Goal: Transaction & Acquisition: Purchase product/service

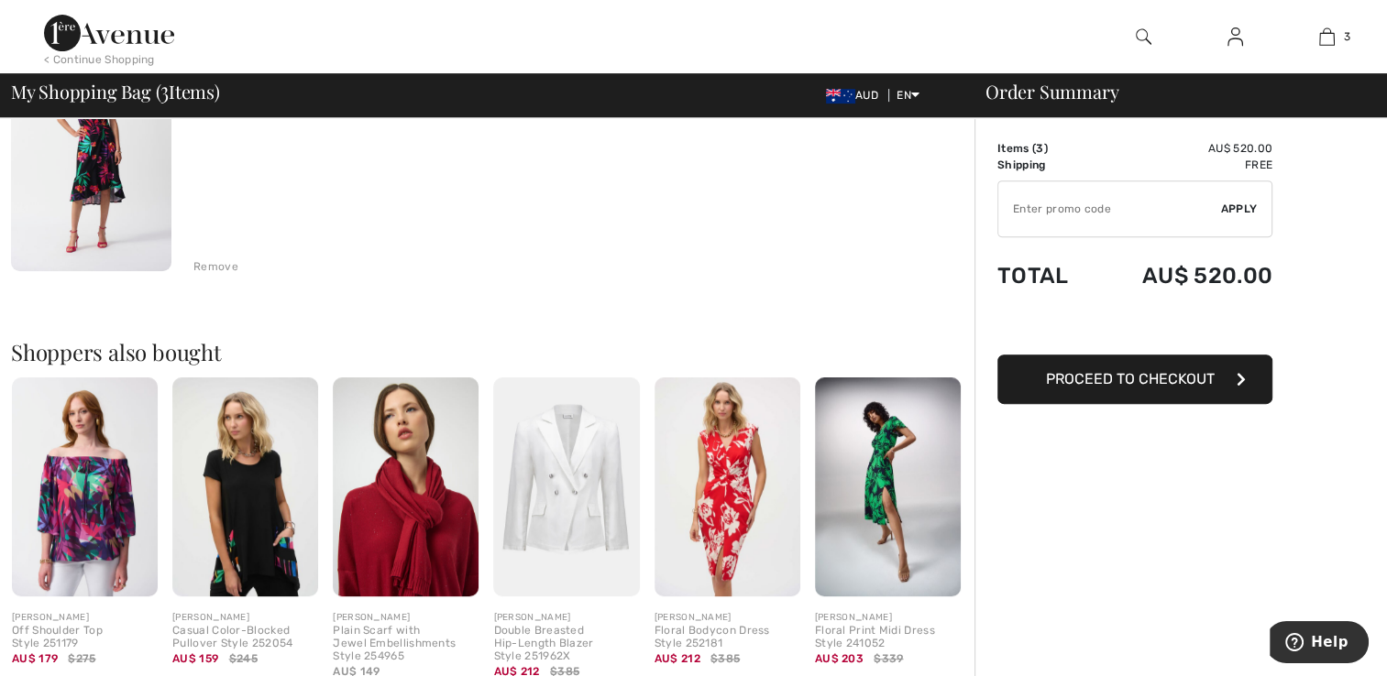
scroll to position [825, 0]
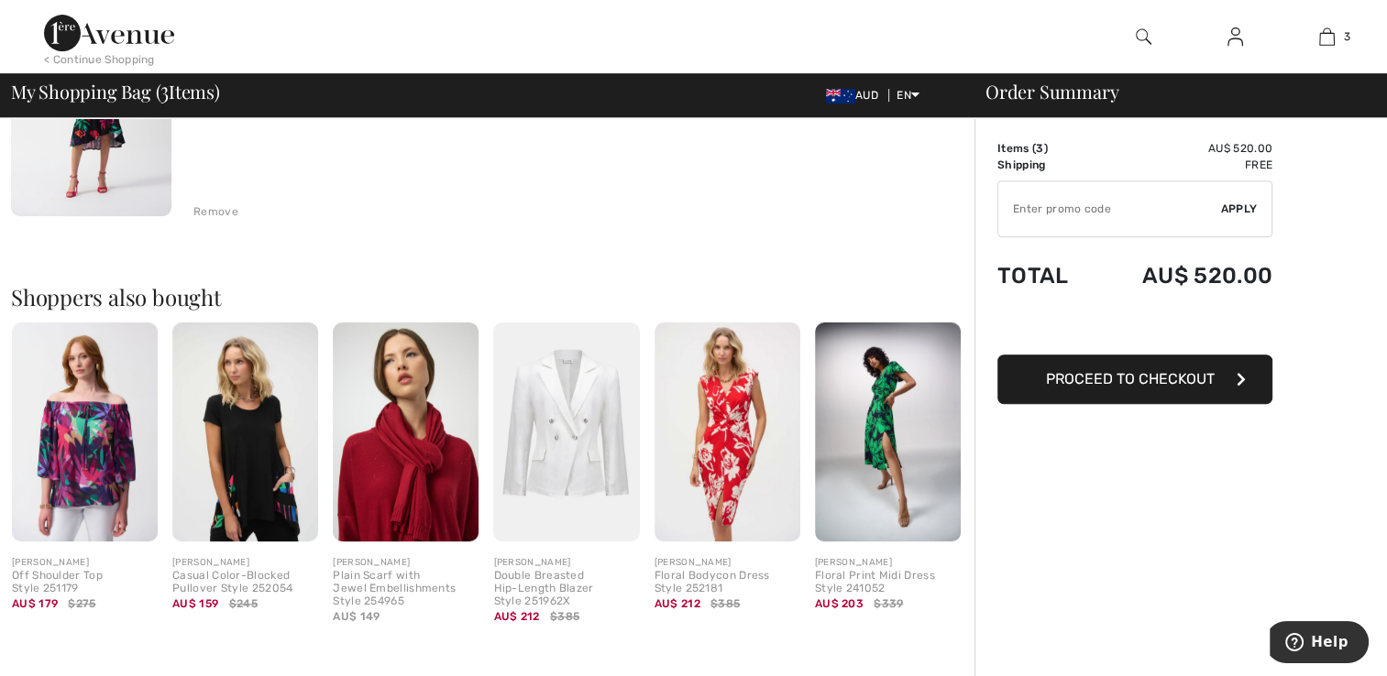
click at [868, 423] on img at bounding box center [888, 432] width 146 height 219
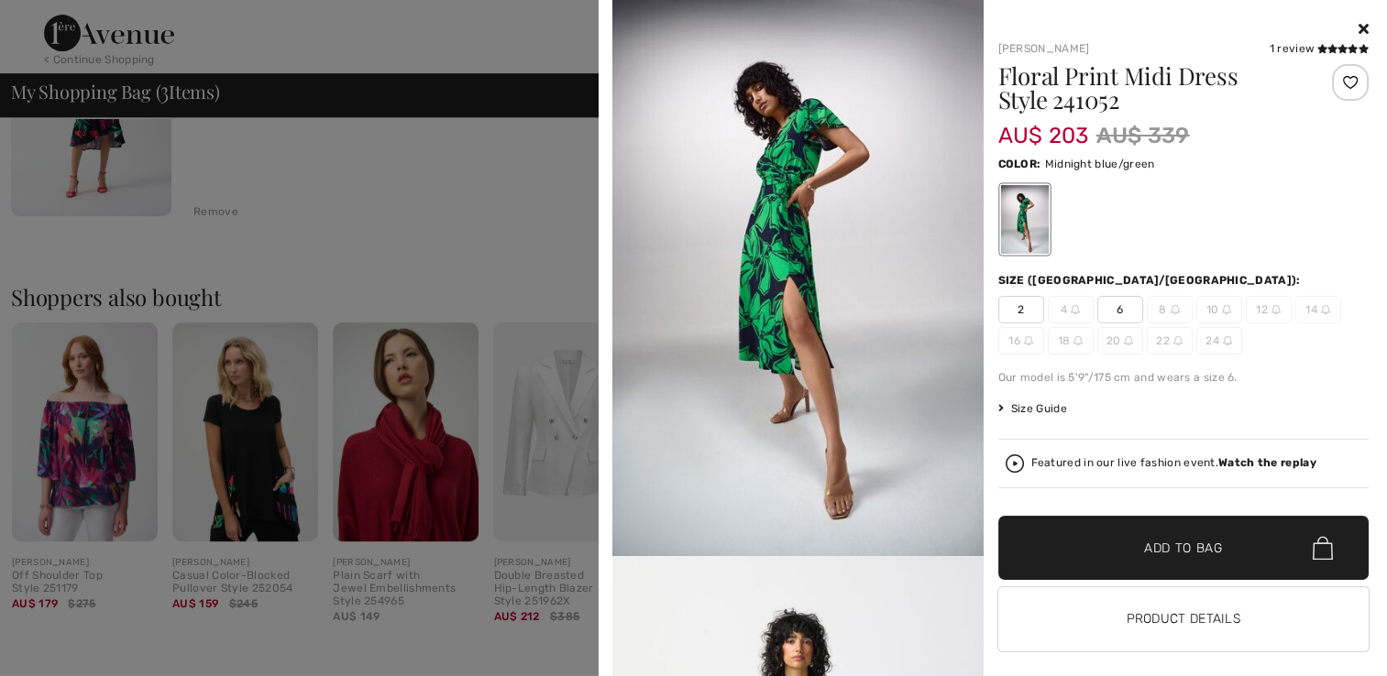
click at [1358, 26] on icon at bounding box center [1363, 28] width 10 height 15
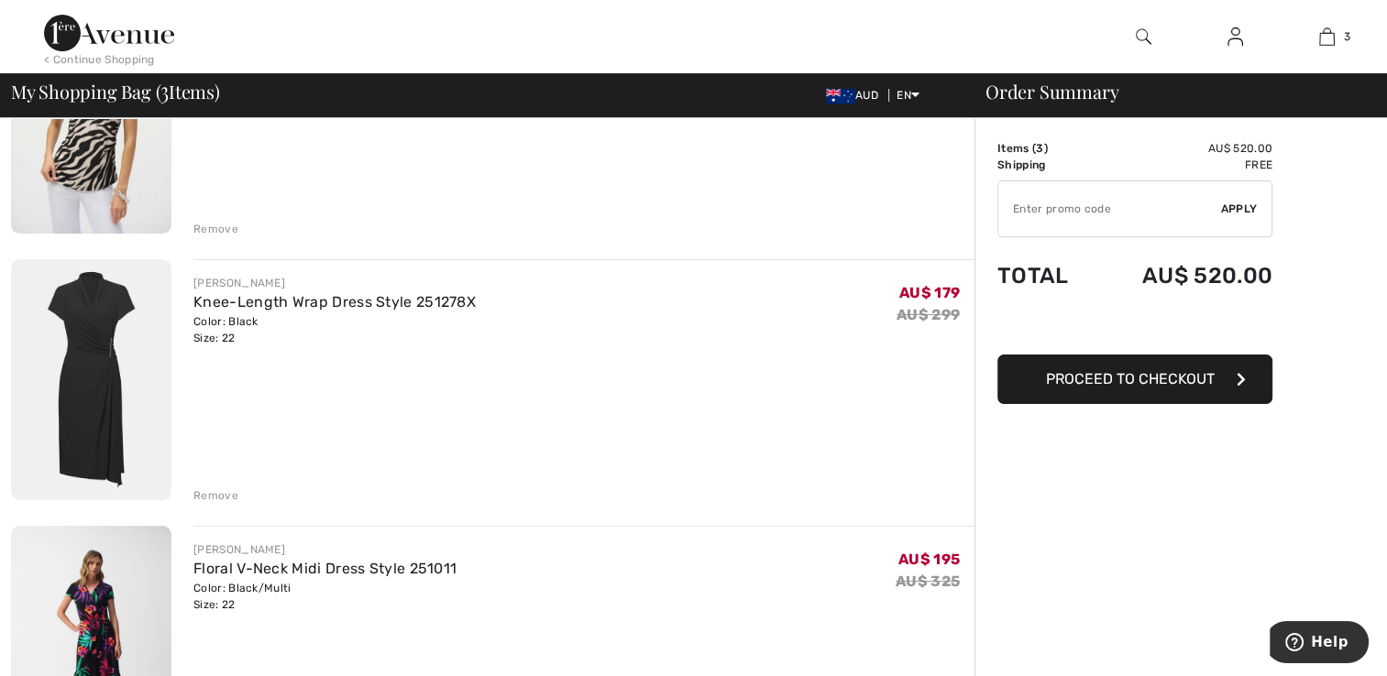
scroll to position [0, 0]
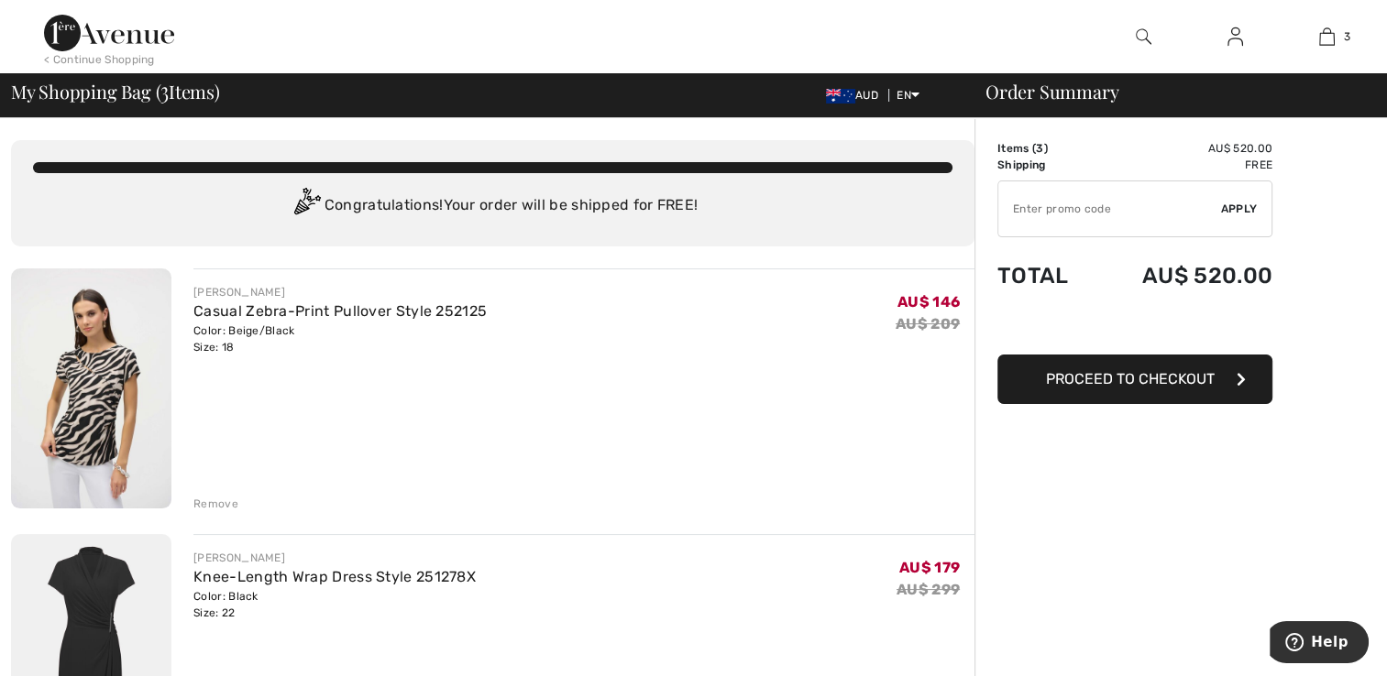
click at [117, 392] on img at bounding box center [91, 389] width 160 height 240
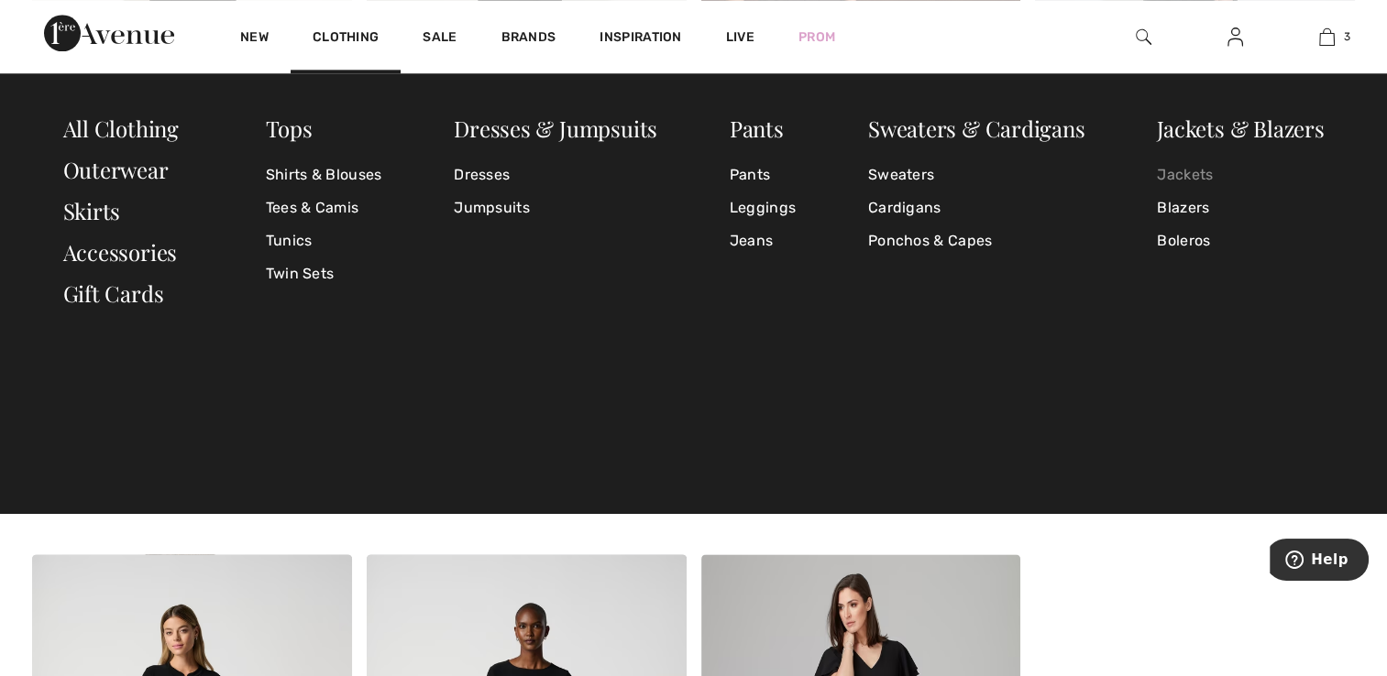
click at [1166, 174] on link "Jackets" at bounding box center [1240, 175] width 167 height 33
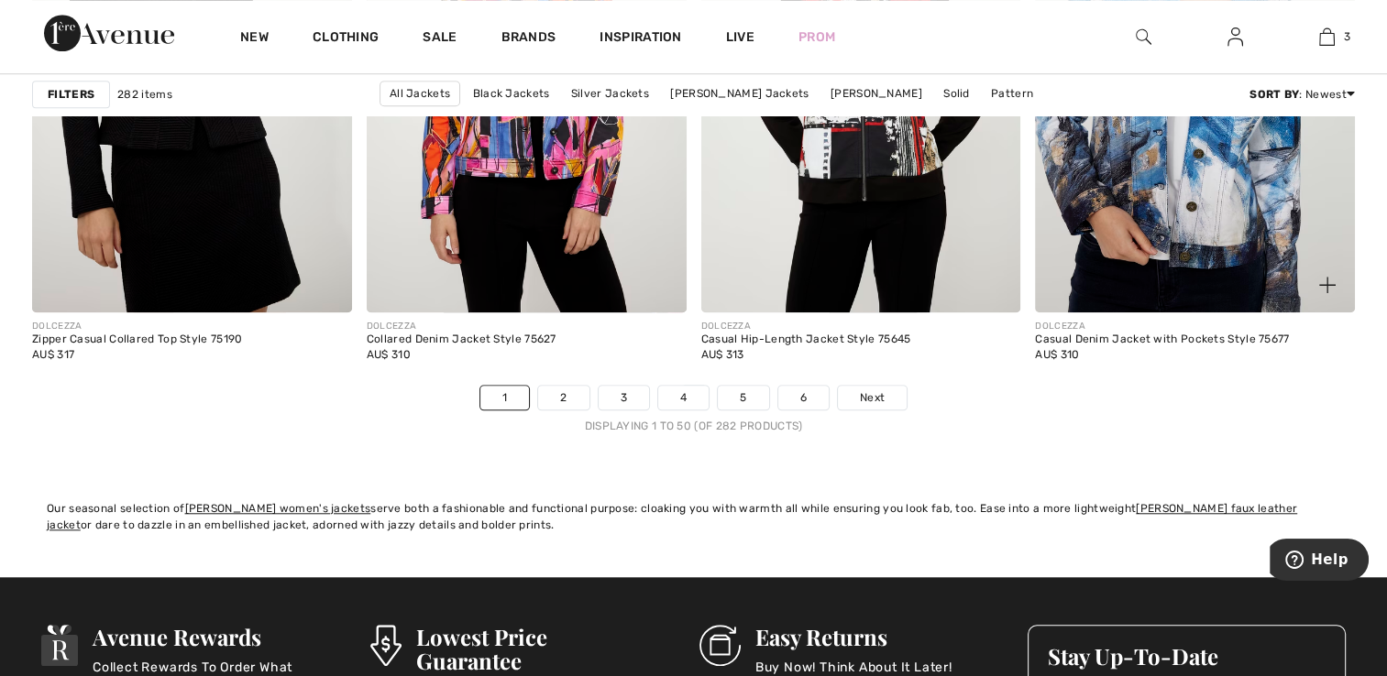
scroll to position [8523, 0]
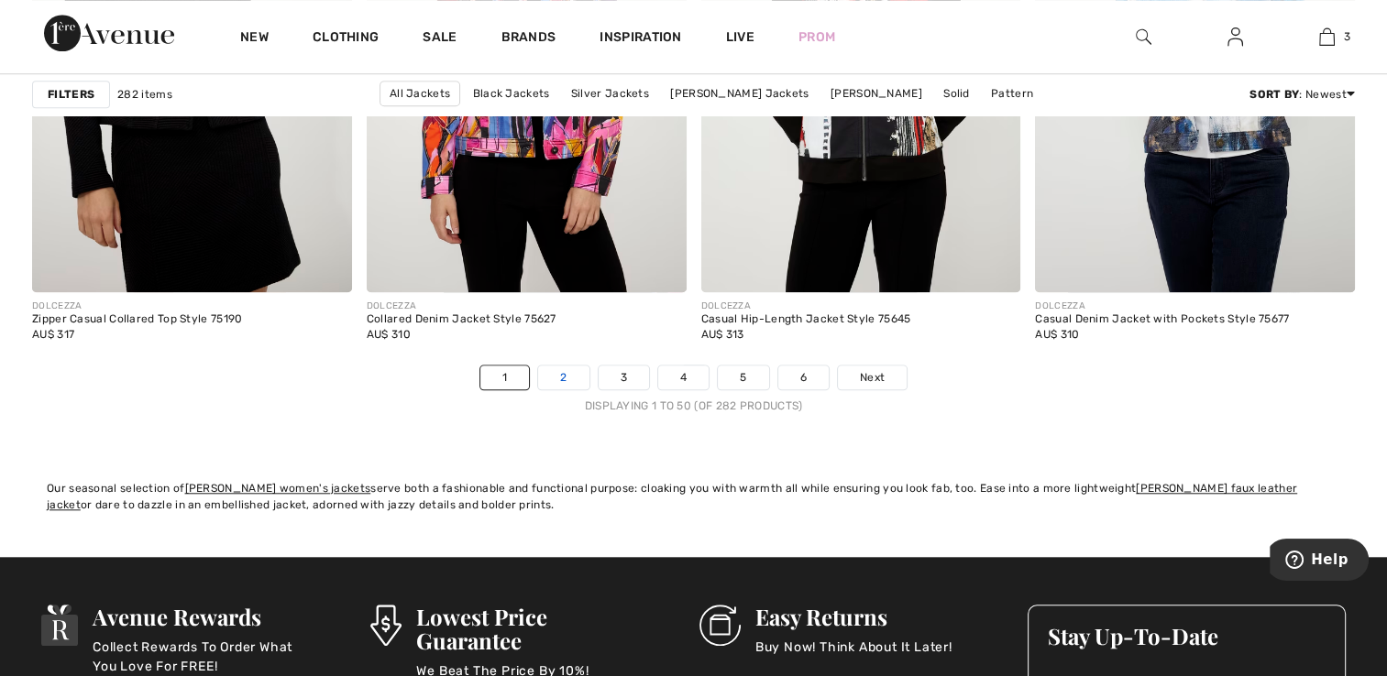
click at [558, 373] on link "2" at bounding box center [563, 378] width 50 height 24
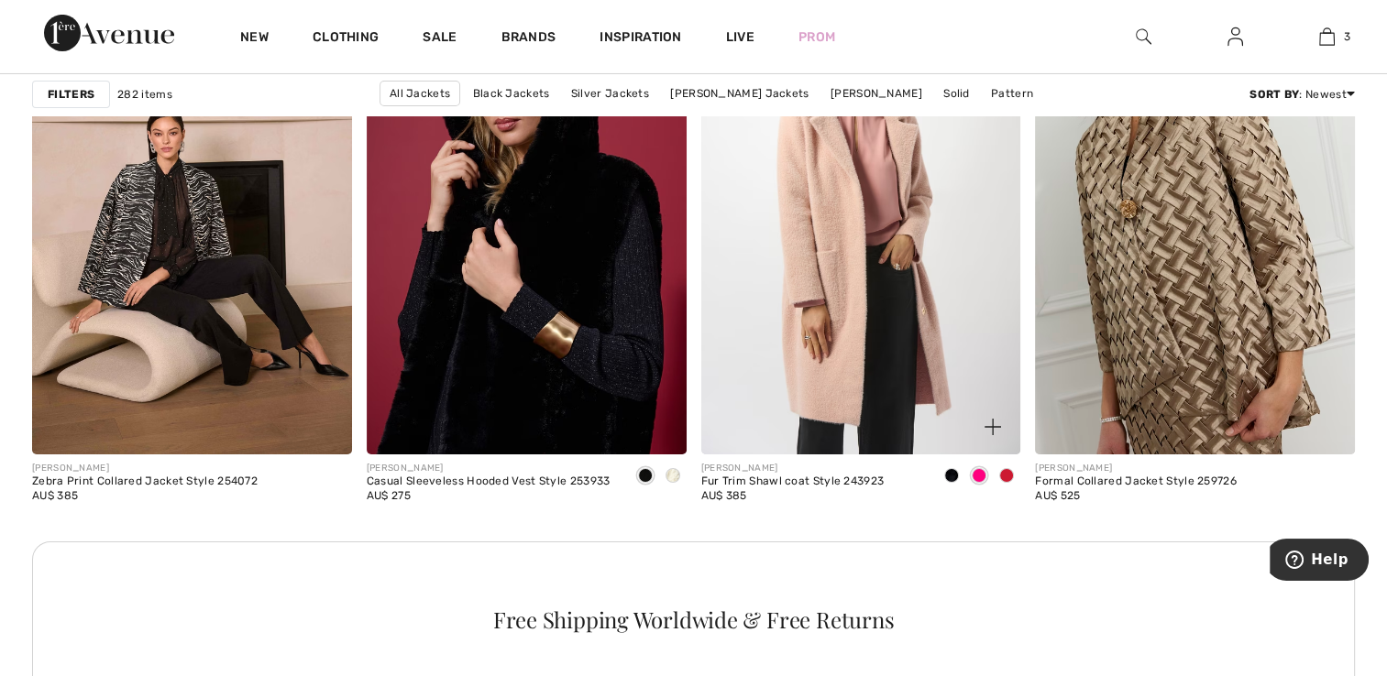
scroll to position [6415, 0]
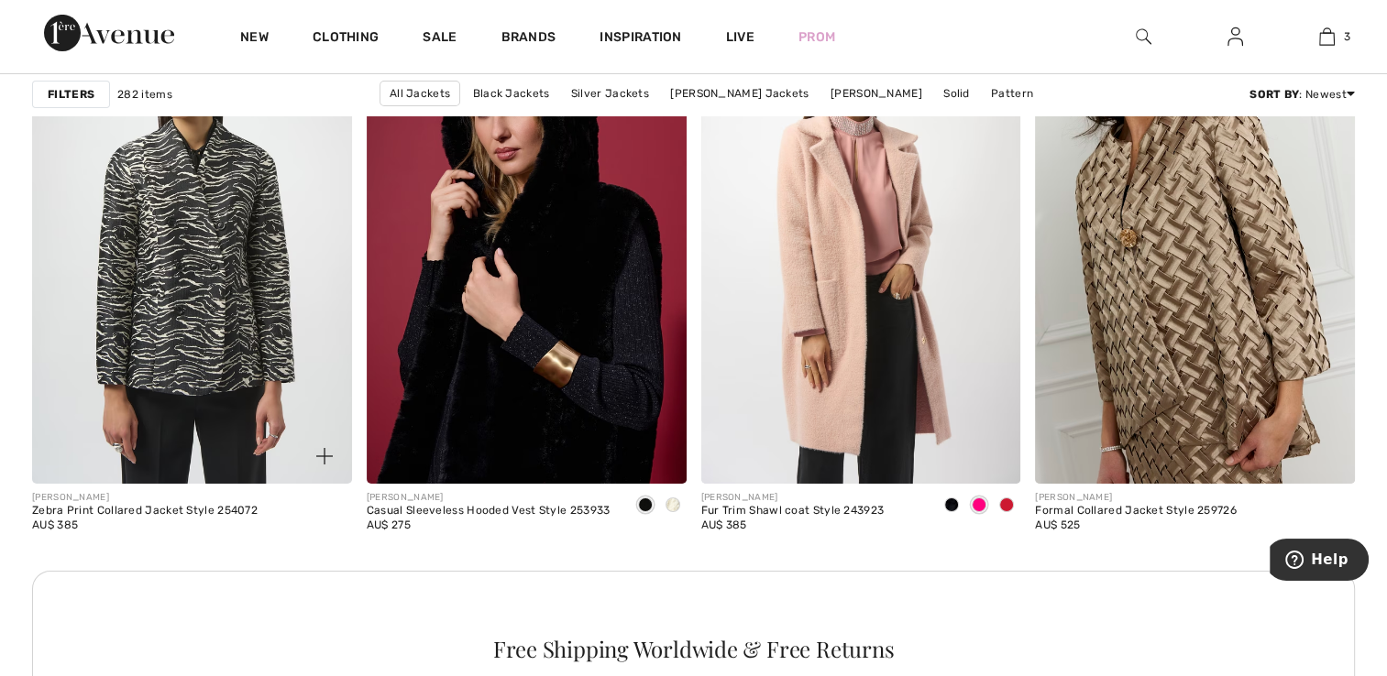
click at [158, 290] on img at bounding box center [192, 243] width 320 height 479
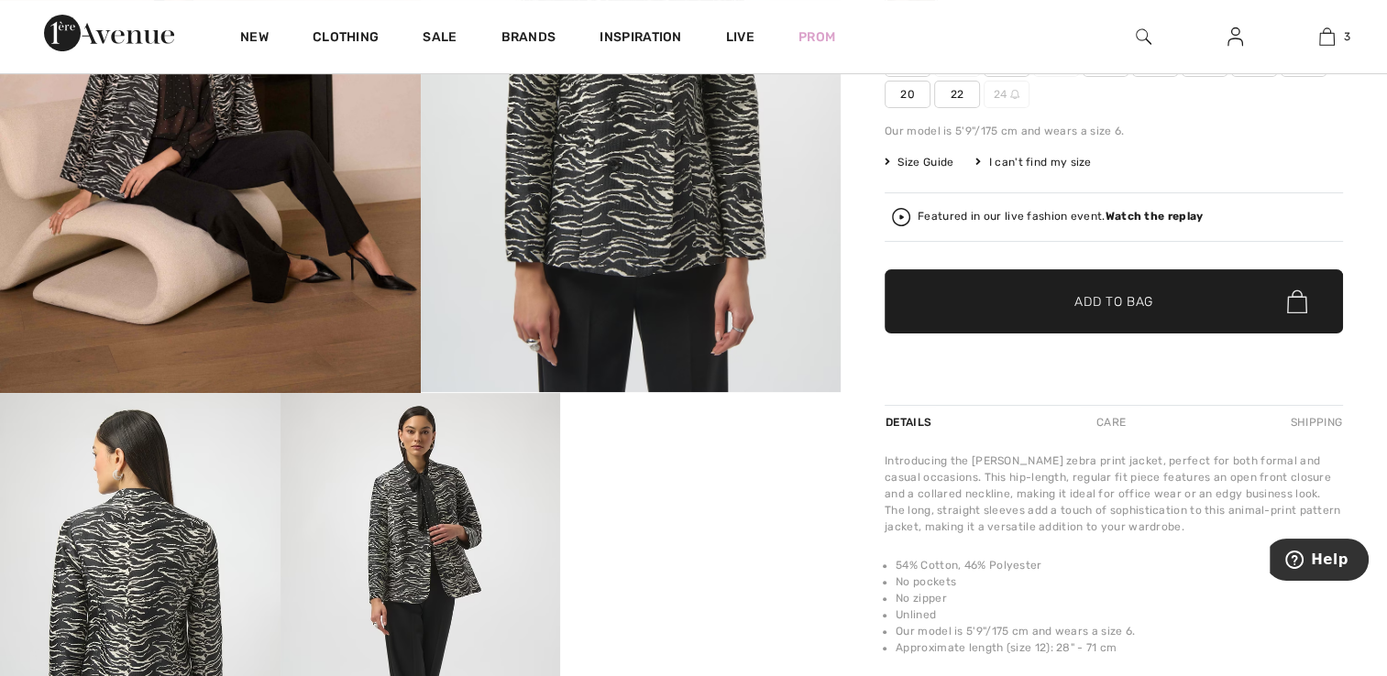
scroll to position [367, 0]
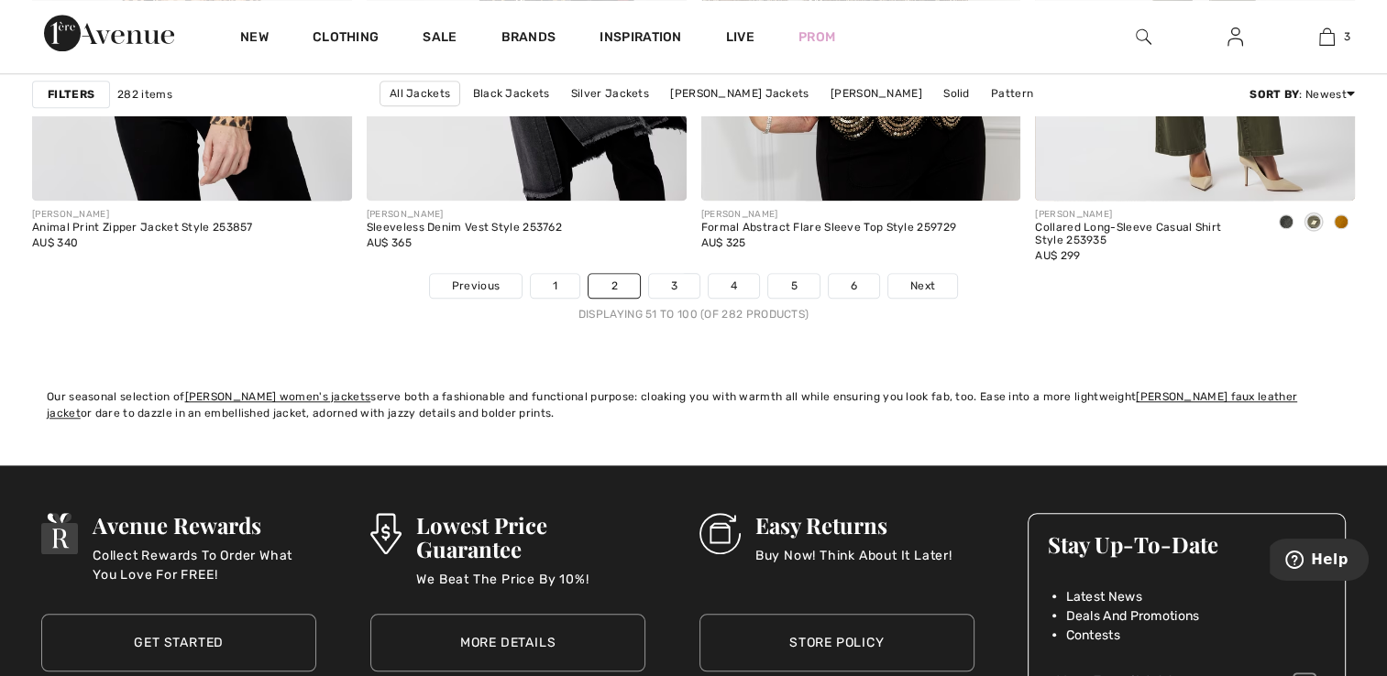
scroll to position [8615, 0]
click at [669, 284] on link "3" at bounding box center [674, 286] width 50 height 24
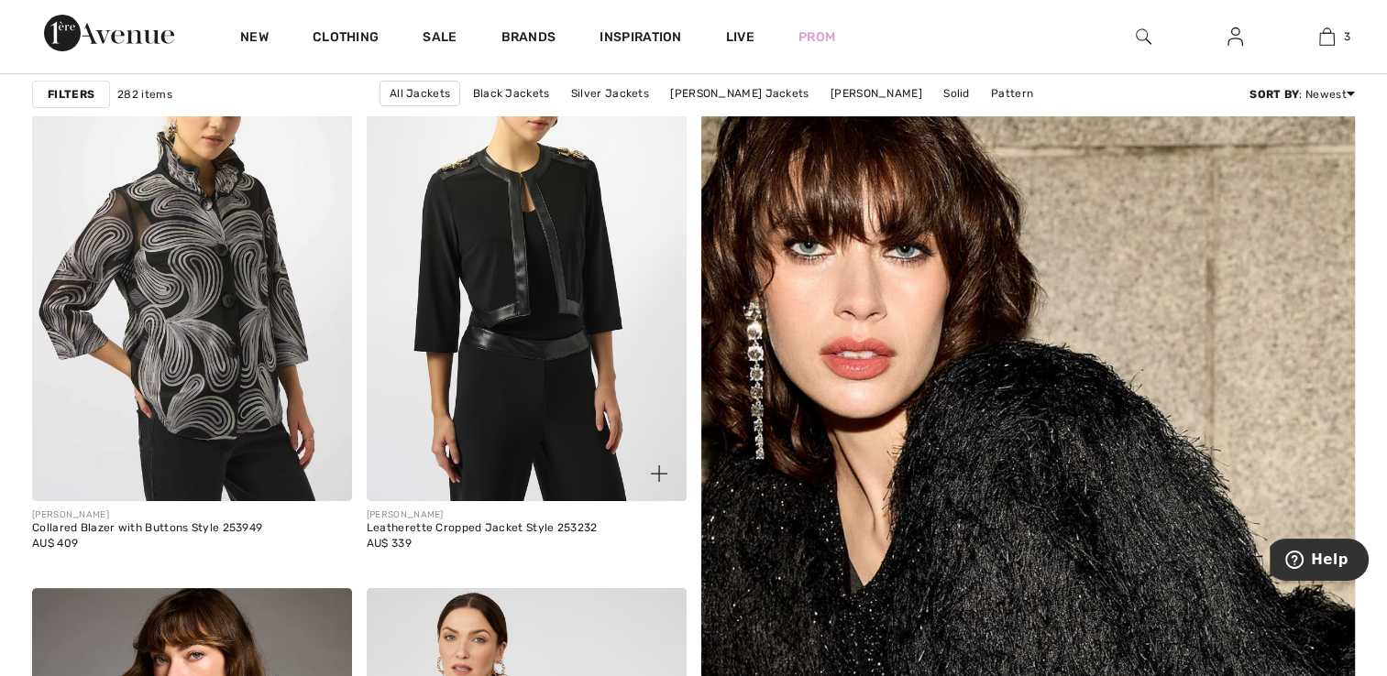
scroll to position [275, 0]
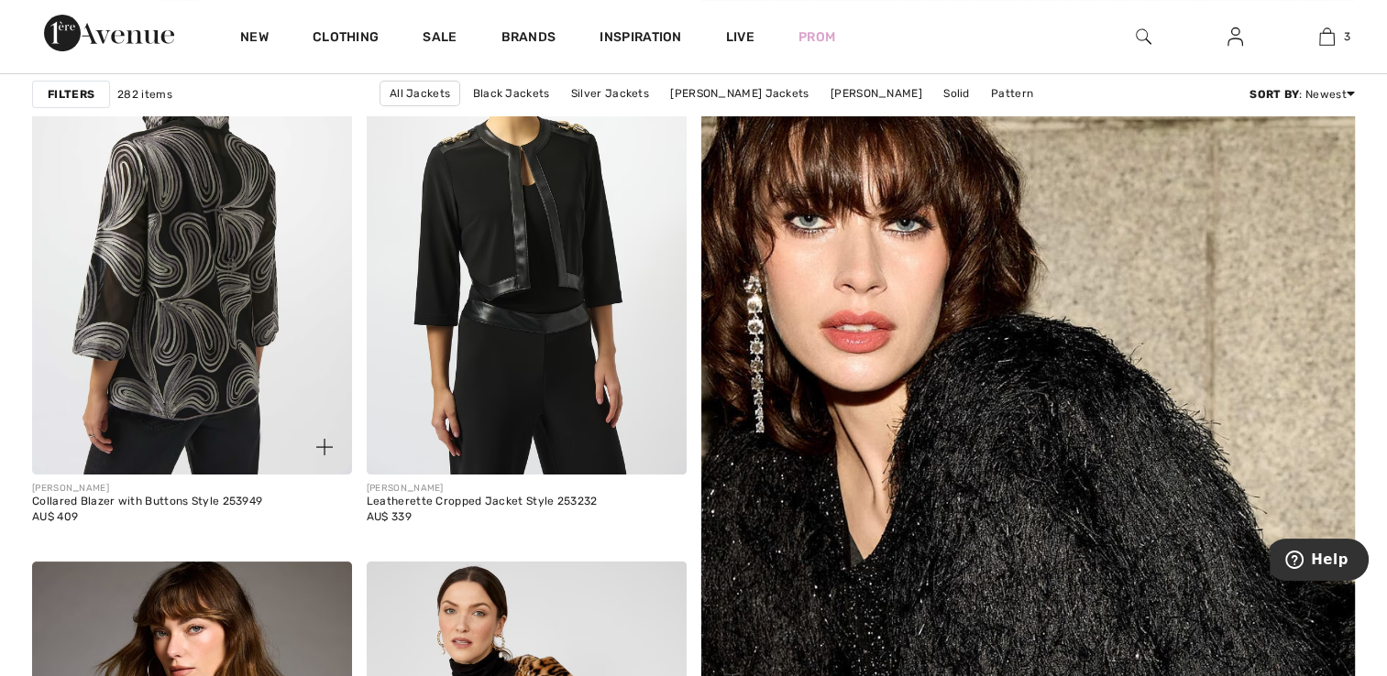
click at [246, 349] on img at bounding box center [192, 234] width 320 height 479
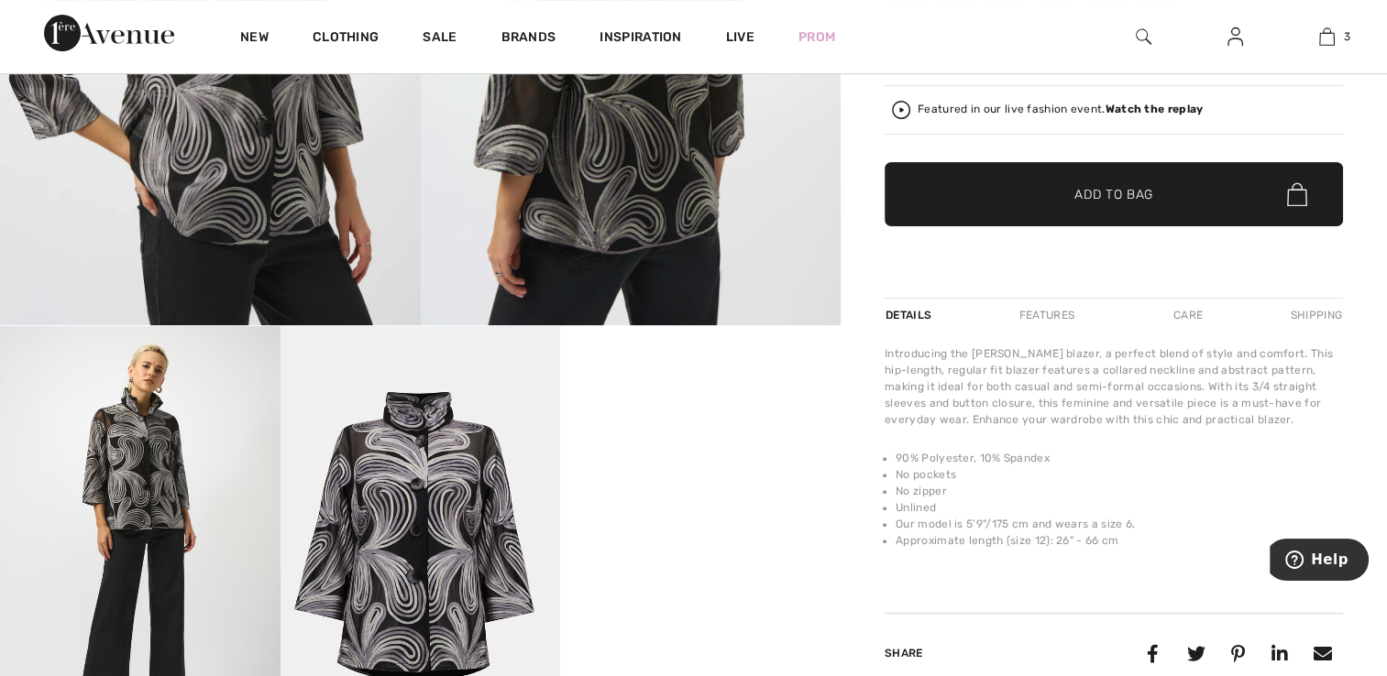
scroll to position [458, 0]
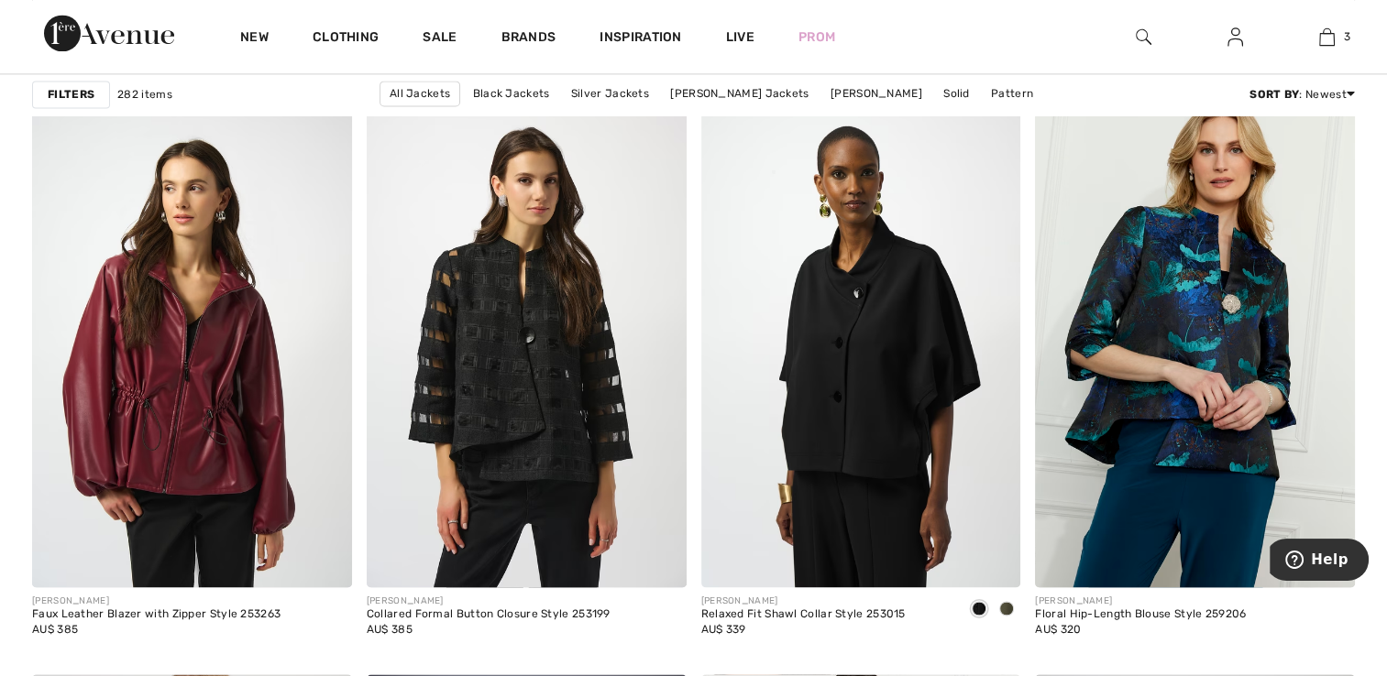
scroll to position [2658, 0]
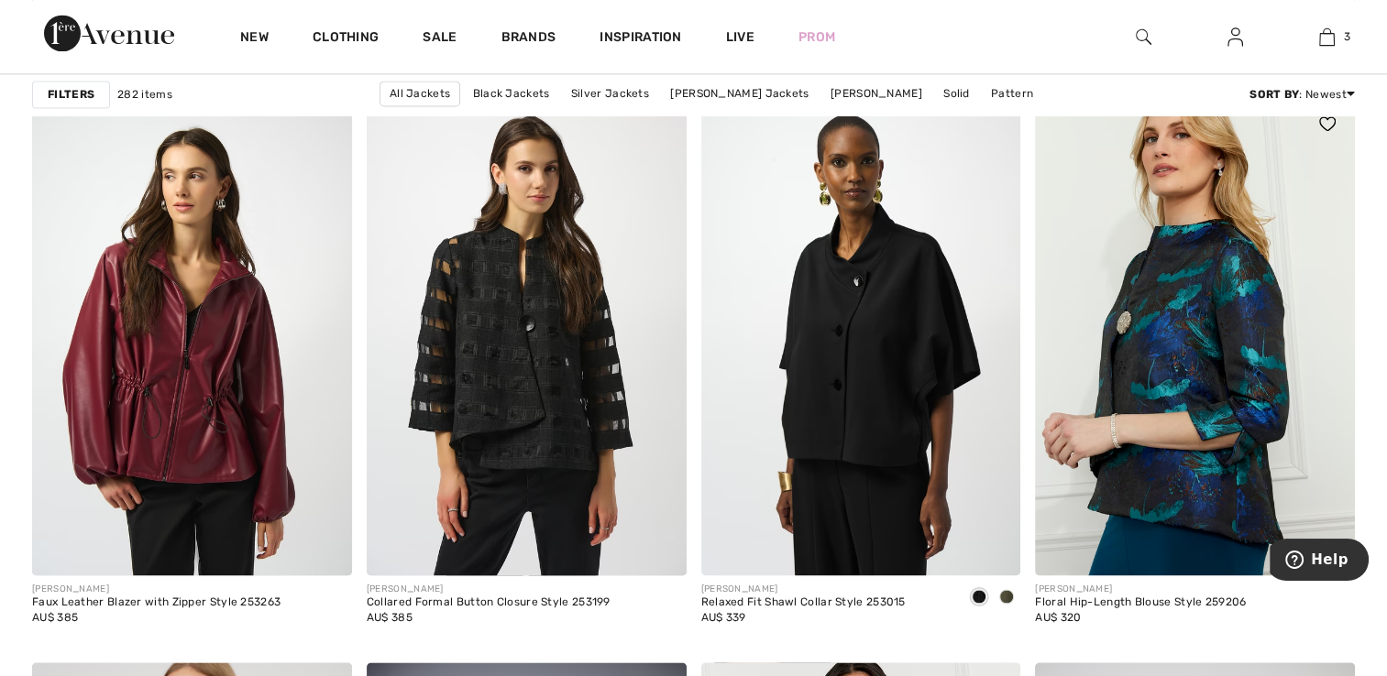
click at [1120, 365] on img at bounding box center [1195, 335] width 320 height 479
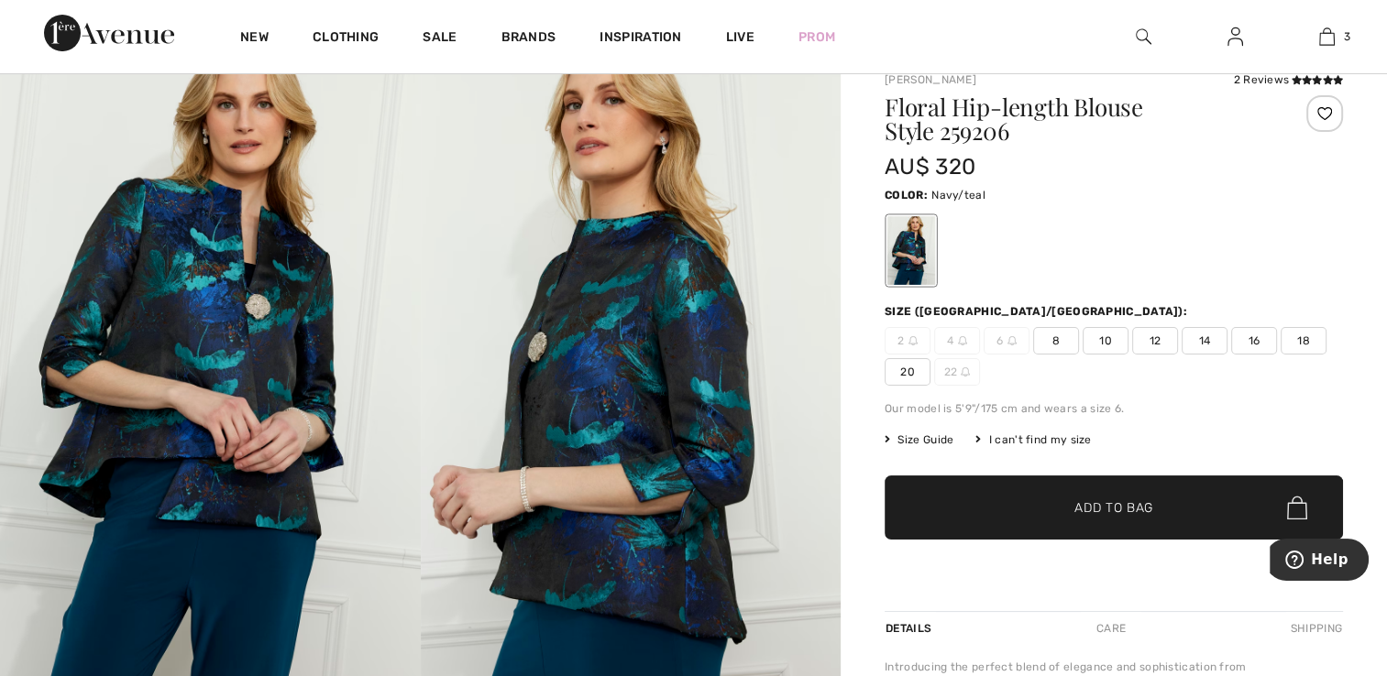
scroll to position [92, 0]
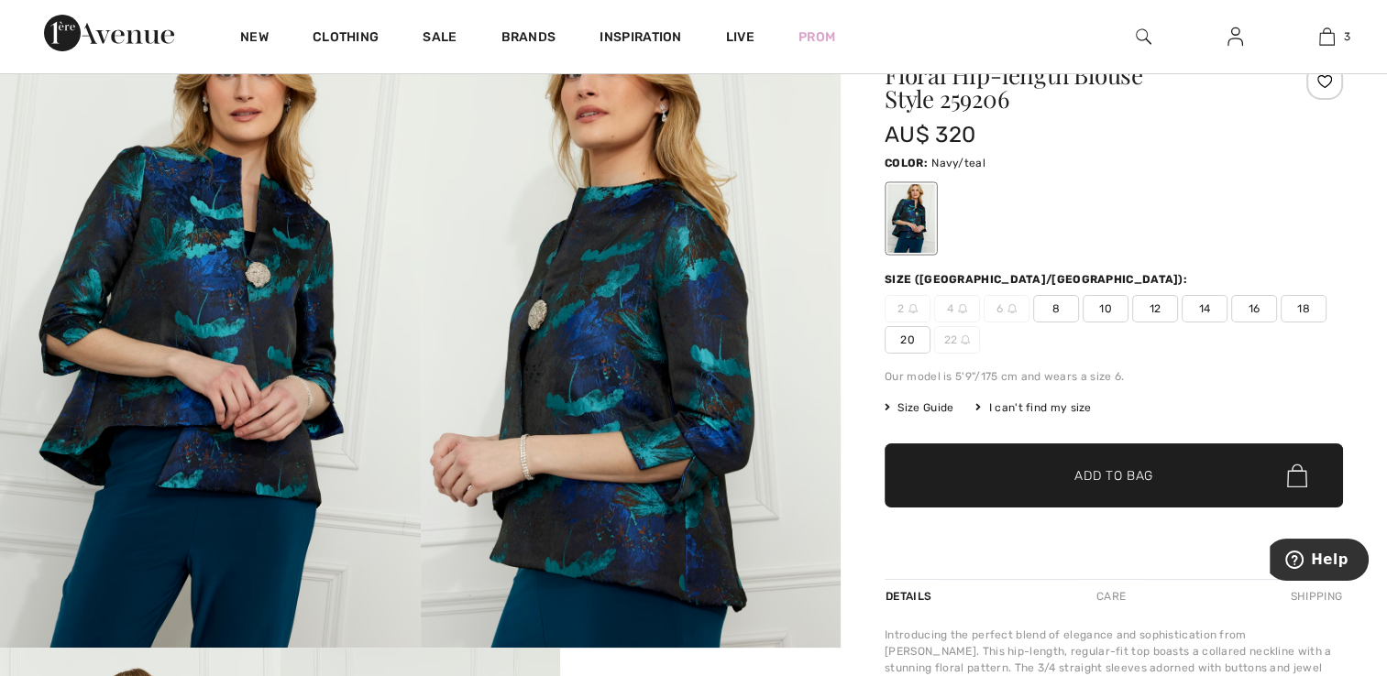
click at [1300, 309] on span "18" at bounding box center [1303, 308] width 46 height 27
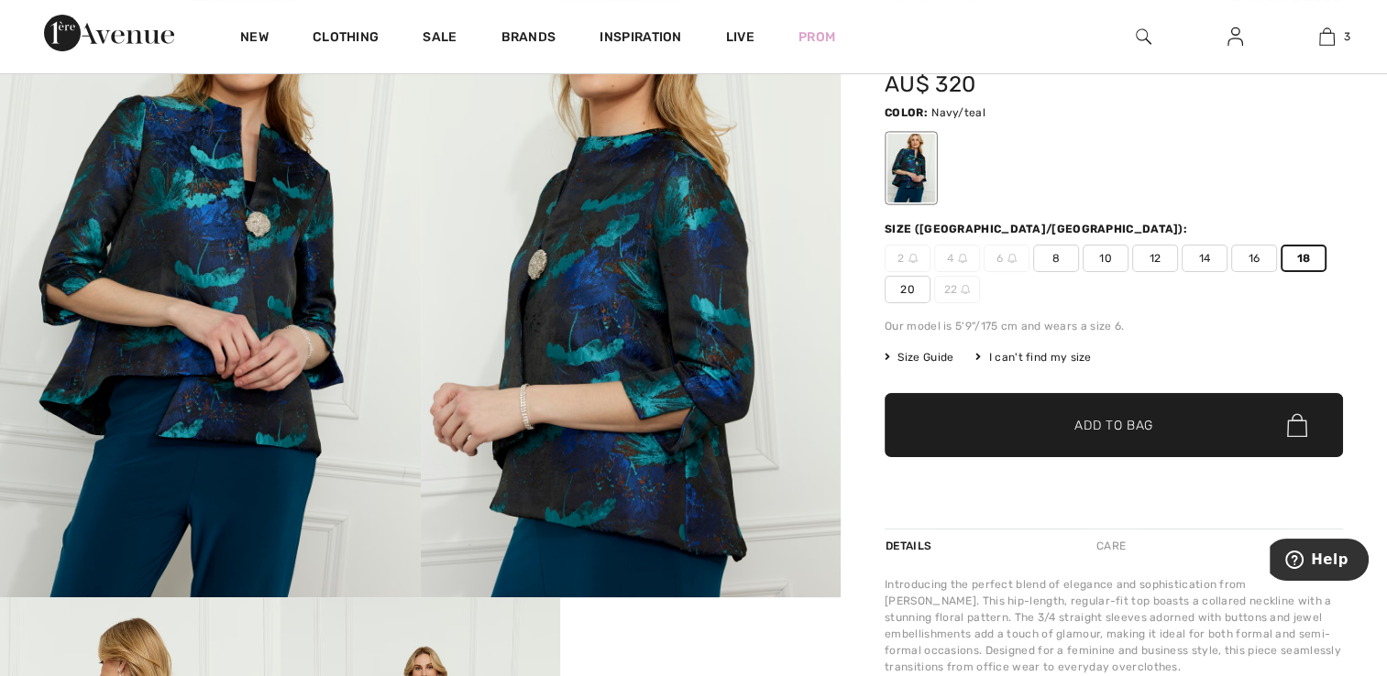
scroll to position [183, 0]
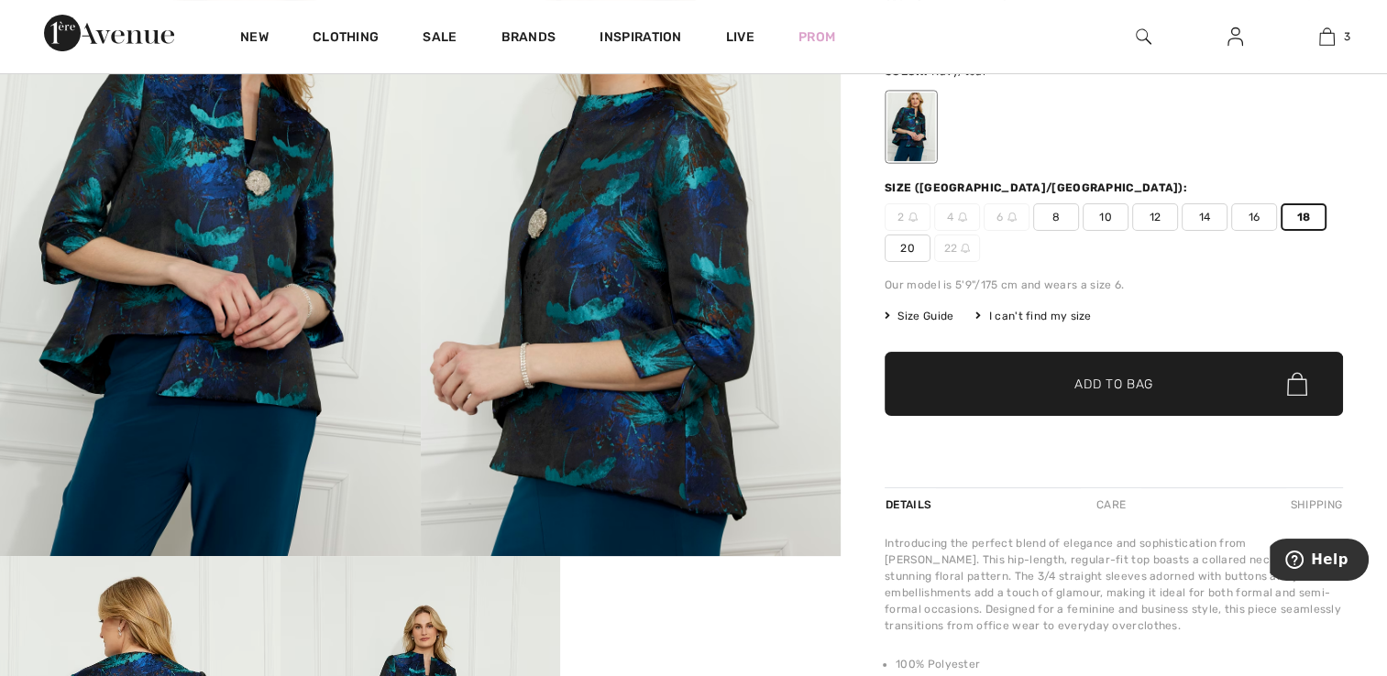
click at [925, 316] on span "Size Guide" at bounding box center [918, 316] width 69 height 16
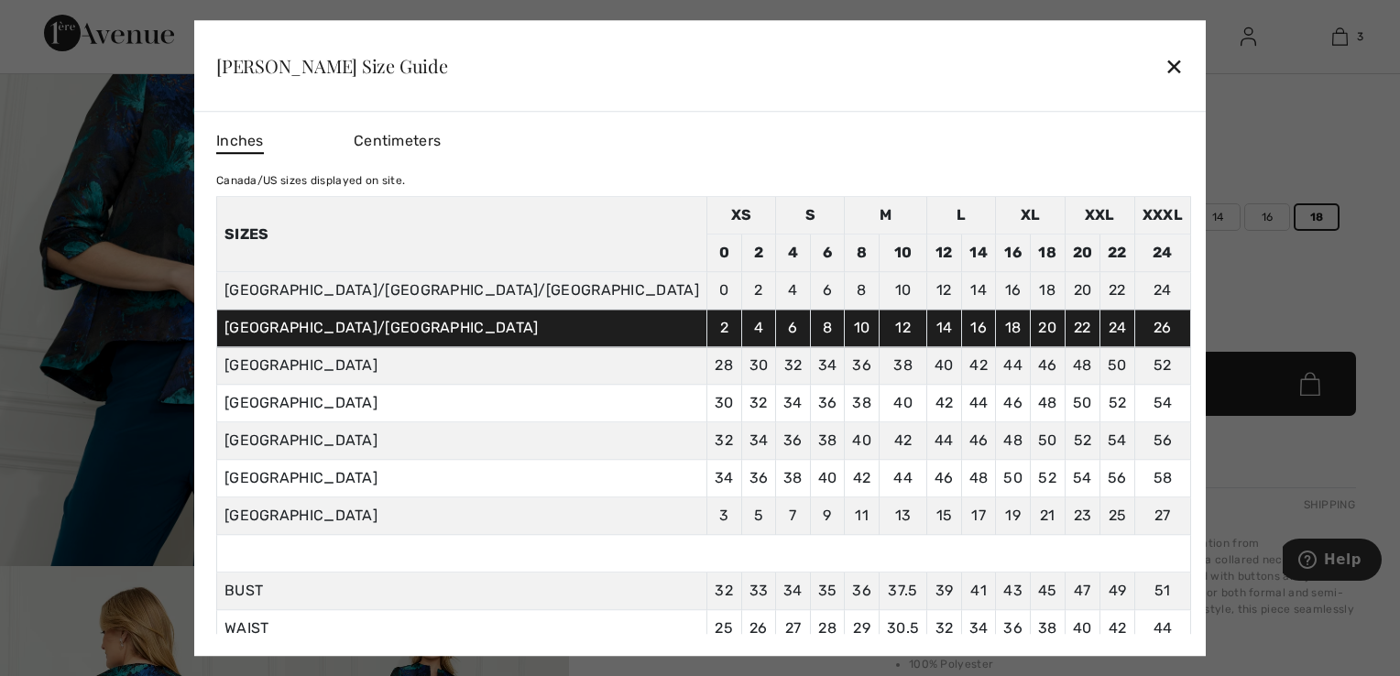
click at [1165, 58] on div "✕" at bounding box center [1174, 66] width 19 height 38
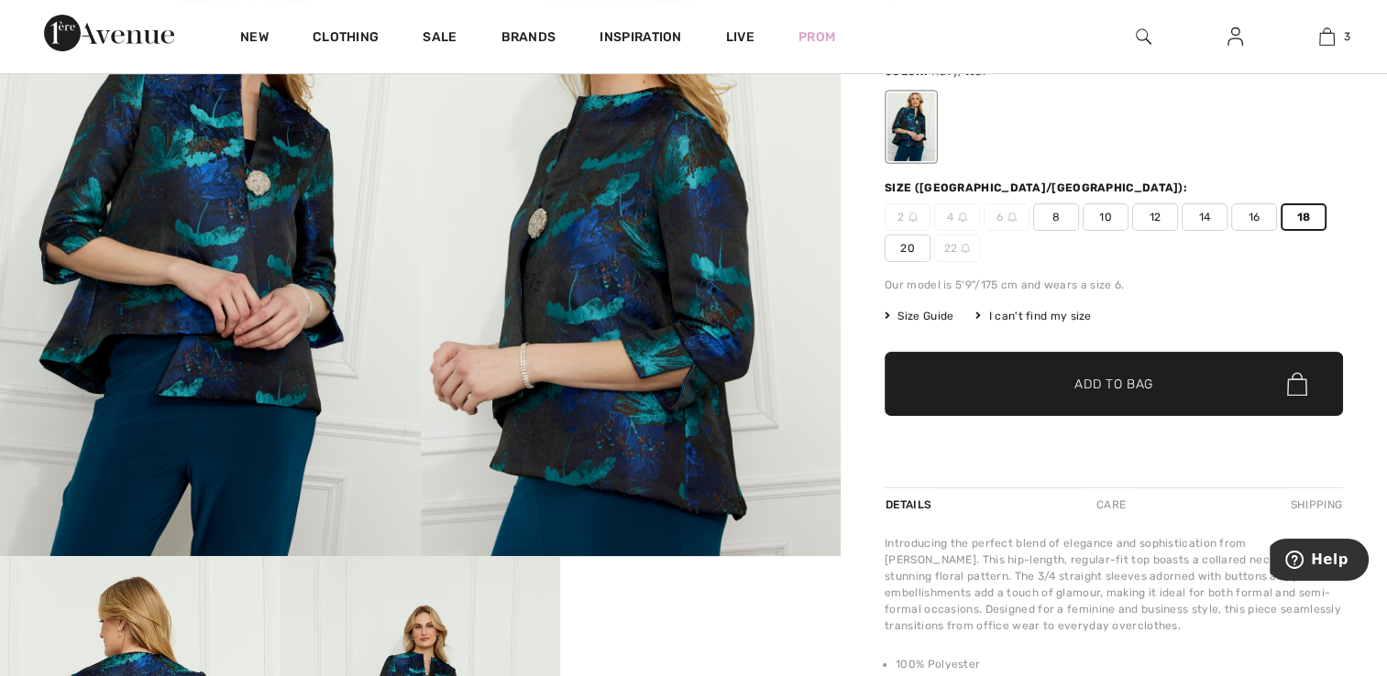
click at [1078, 380] on span "Add to Bag" at bounding box center [1113, 384] width 79 height 19
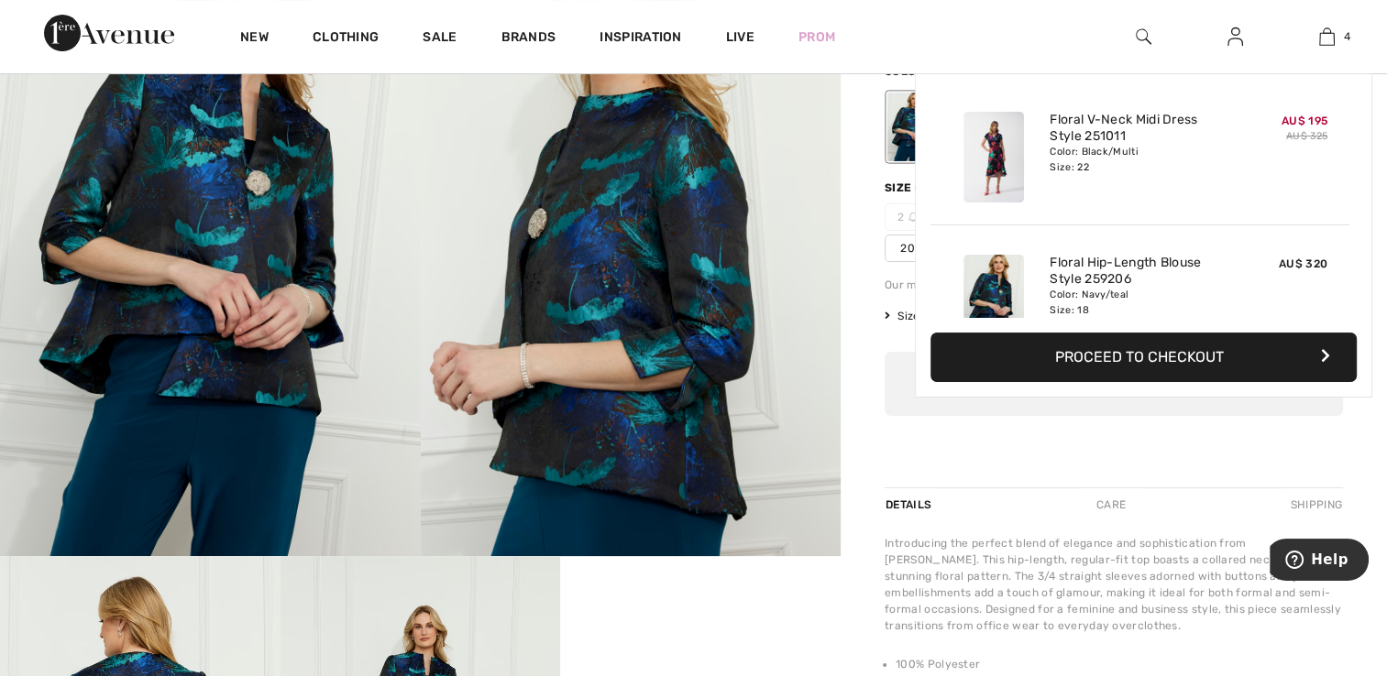
scroll to position [341, 0]
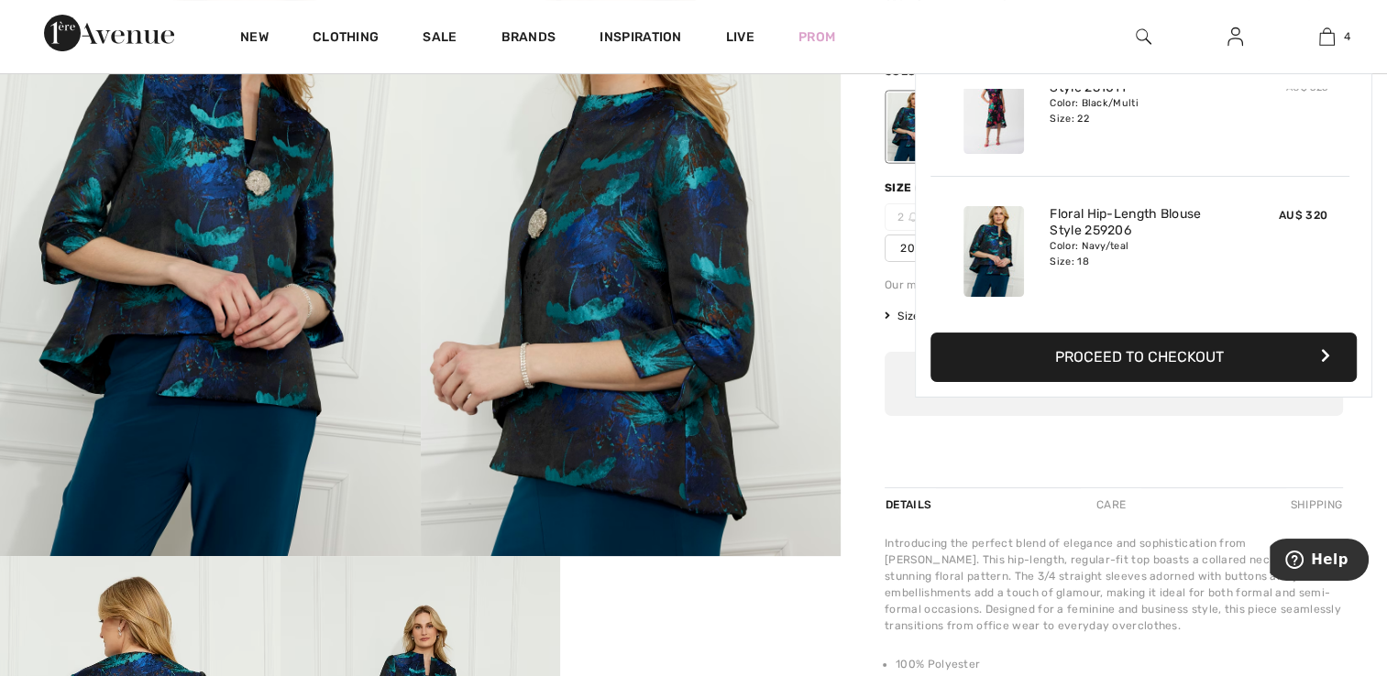
click at [907, 245] on span "20" at bounding box center [907, 248] width 46 height 27
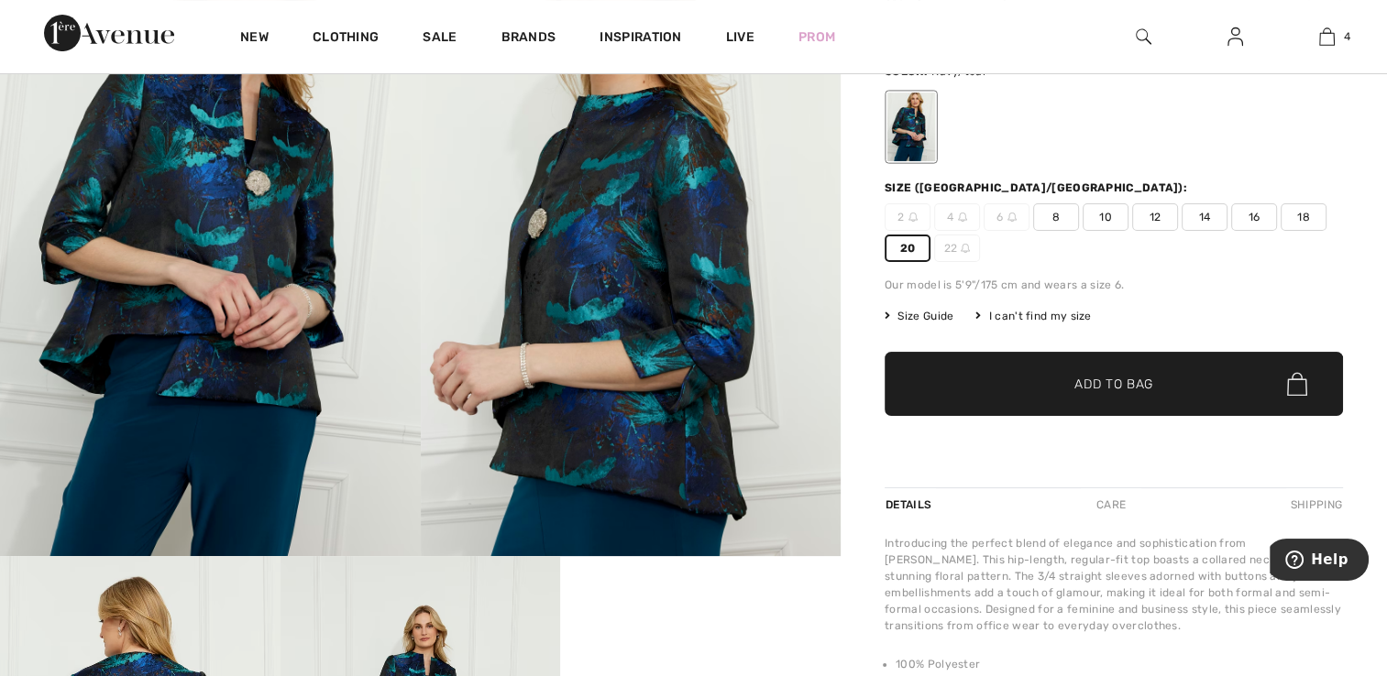
click at [1100, 378] on span "Add to Bag" at bounding box center [1113, 384] width 79 height 19
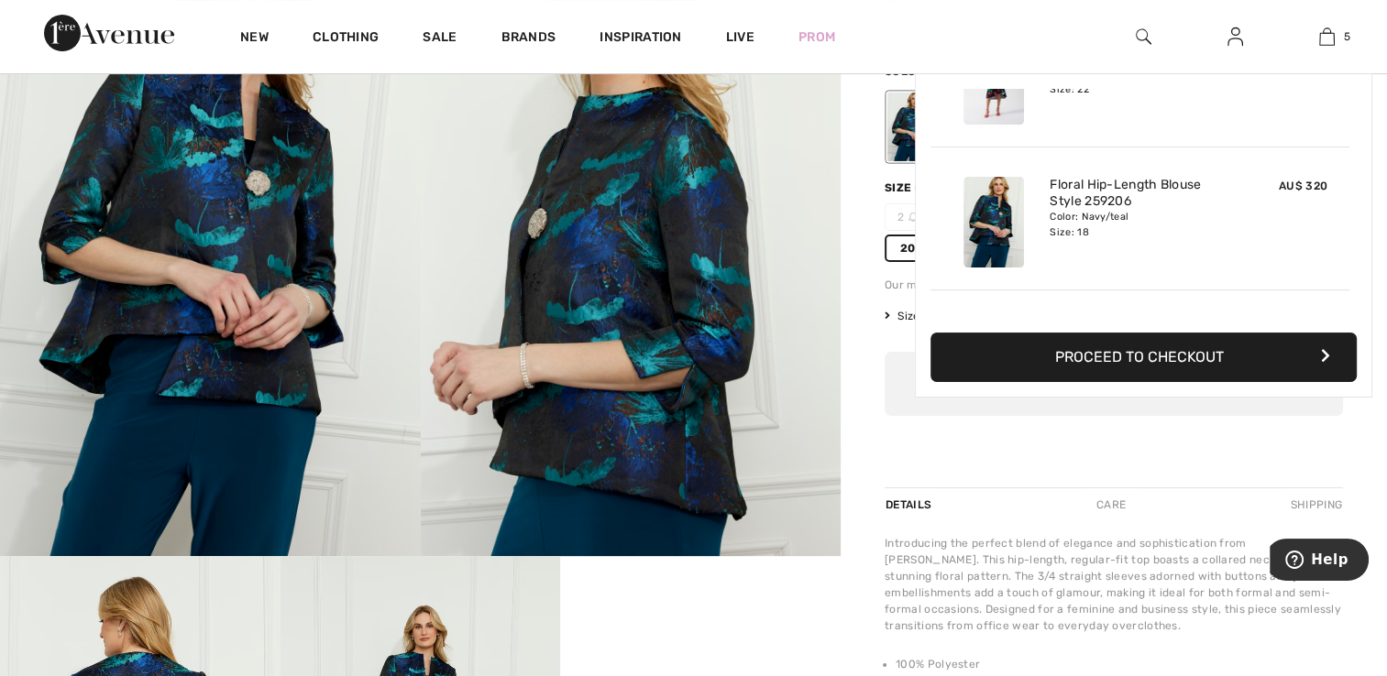
scroll to position [484, 0]
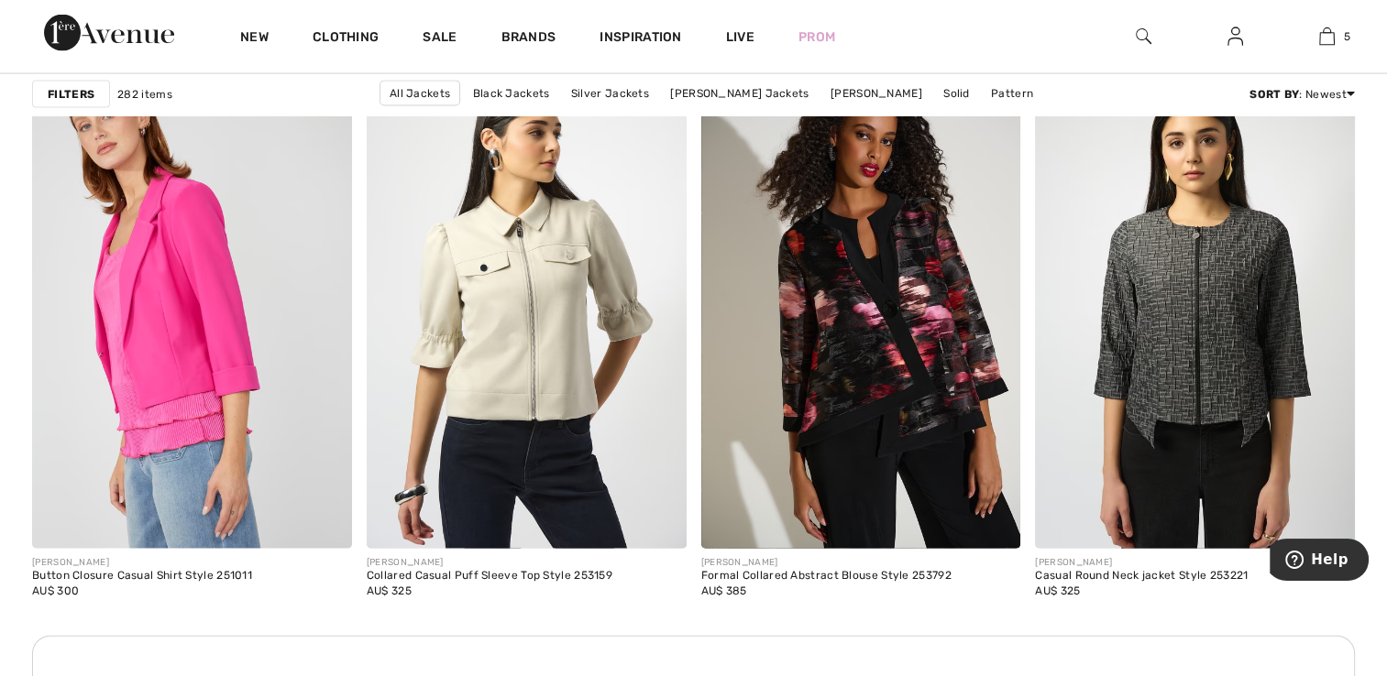
scroll to position [3849, 0]
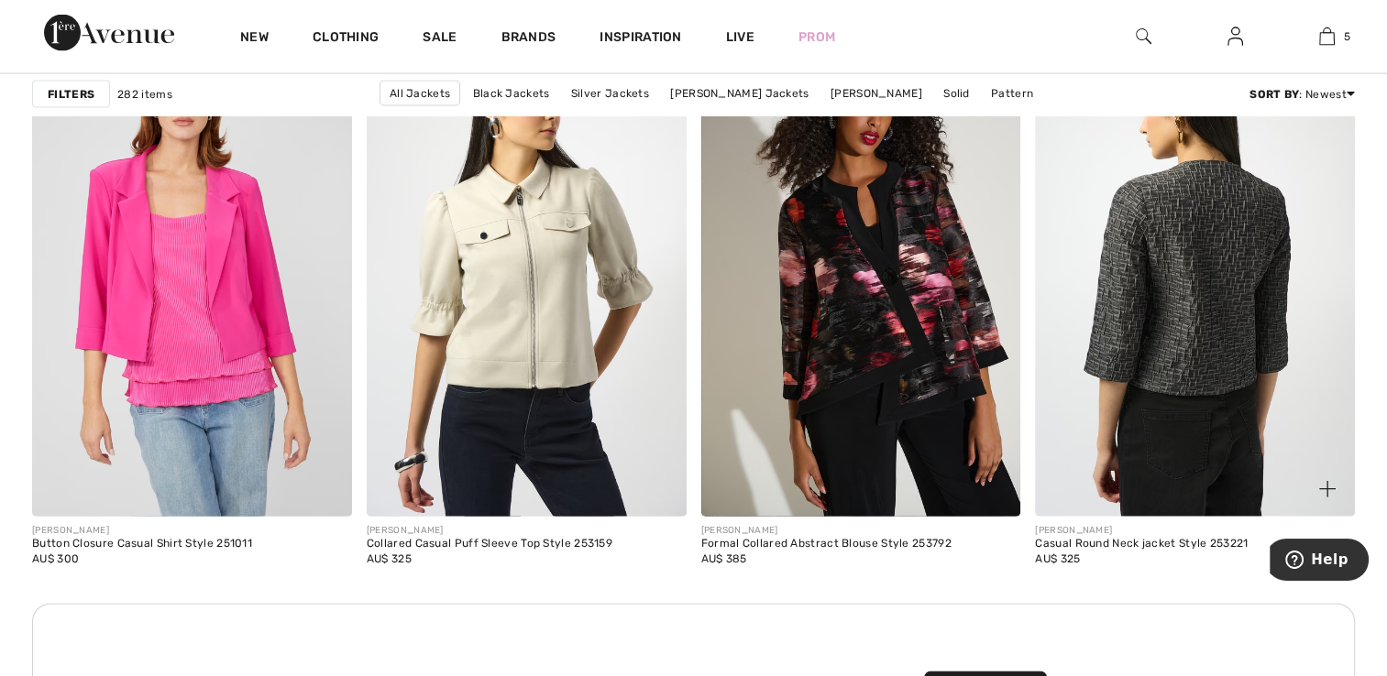
click at [1144, 329] on img at bounding box center [1195, 277] width 320 height 479
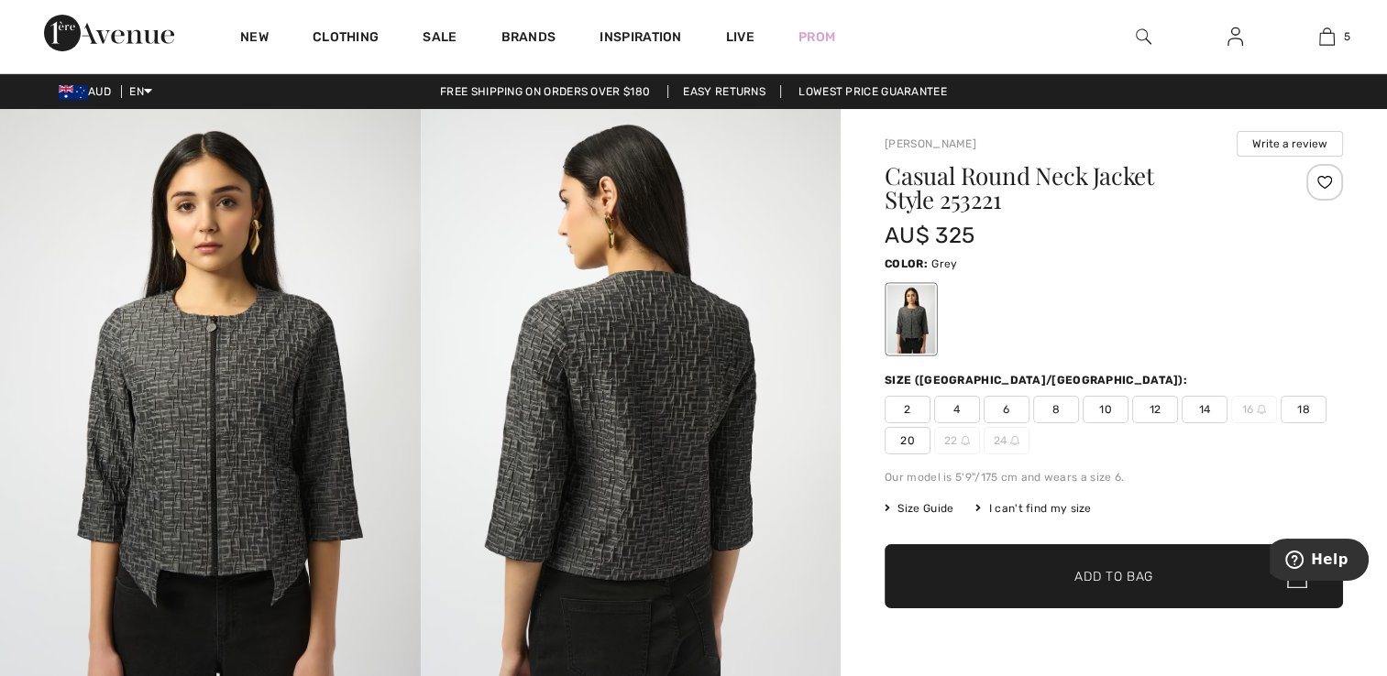
click at [1304, 407] on span "18" at bounding box center [1303, 409] width 46 height 27
click at [1142, 573] on span "Add to Bag" at bounding box center [1113, 576] width 79 height 19
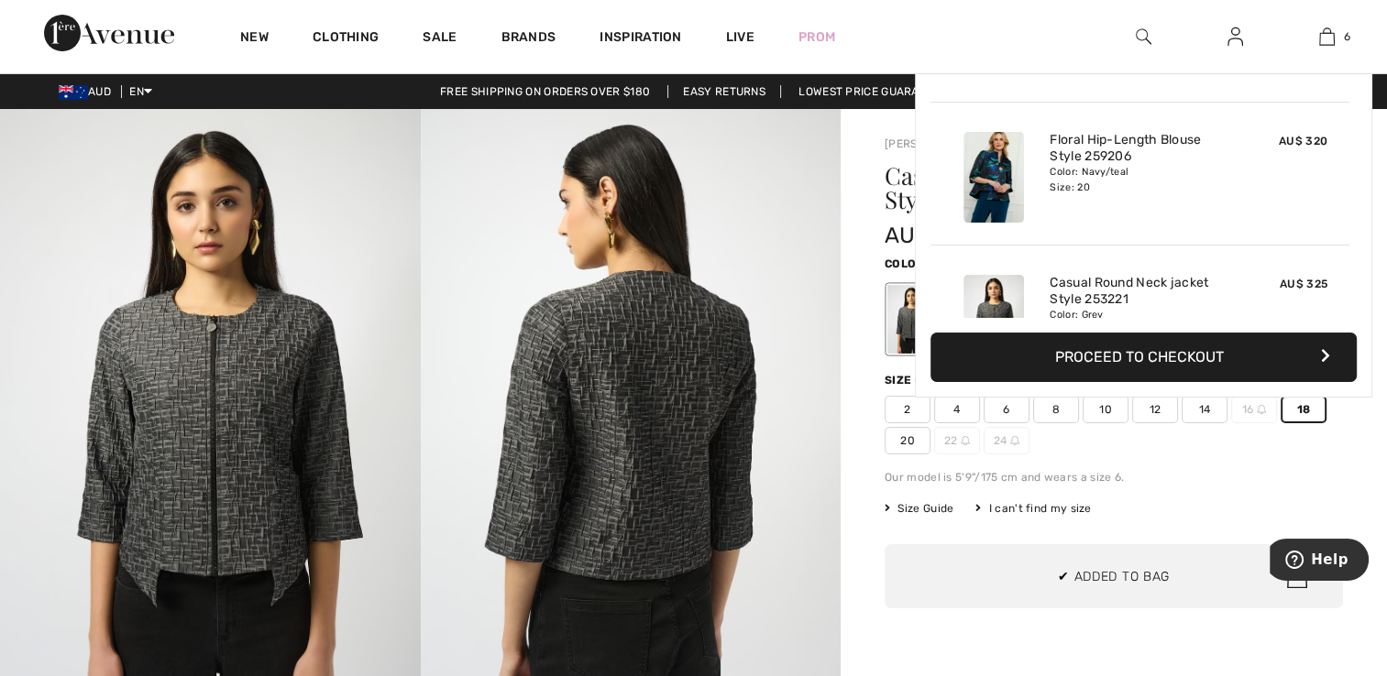
scroll to position [627, 0]
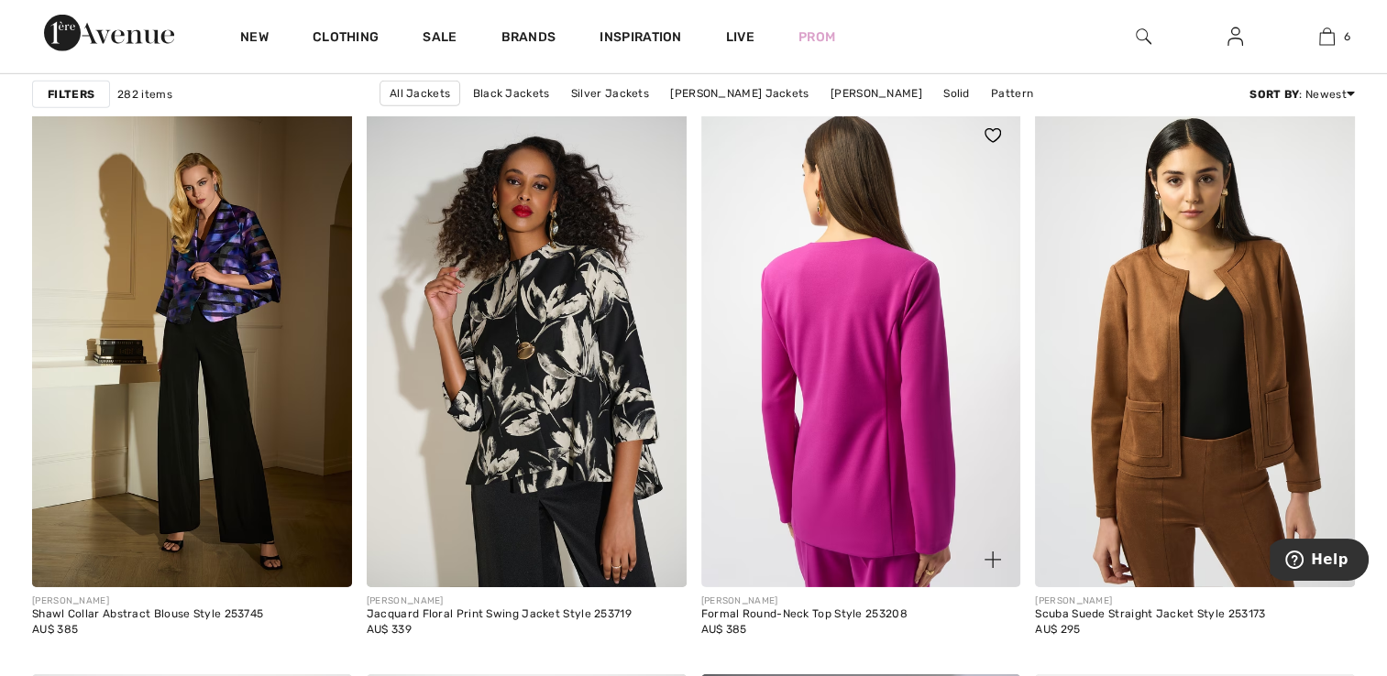
scroll to position [5774, 0]
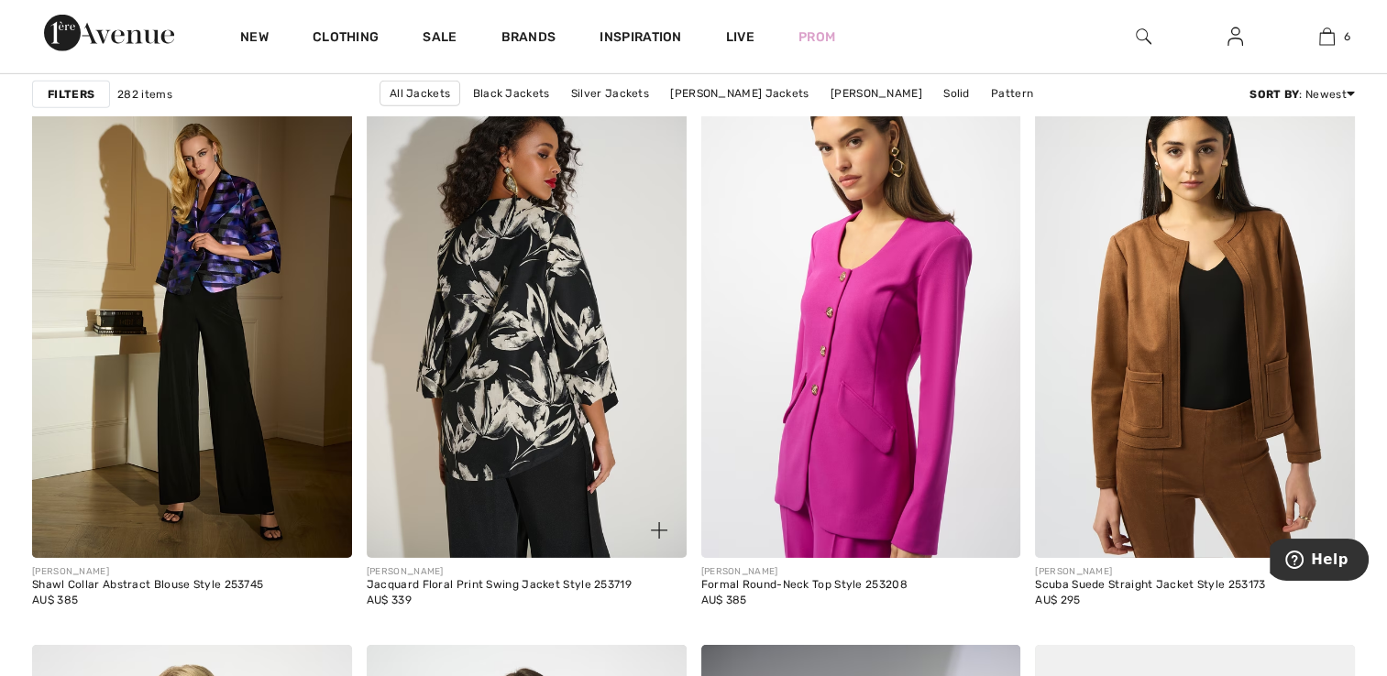
click at [477, 342] on img at bounding box center [527, 318] width 320 height 479
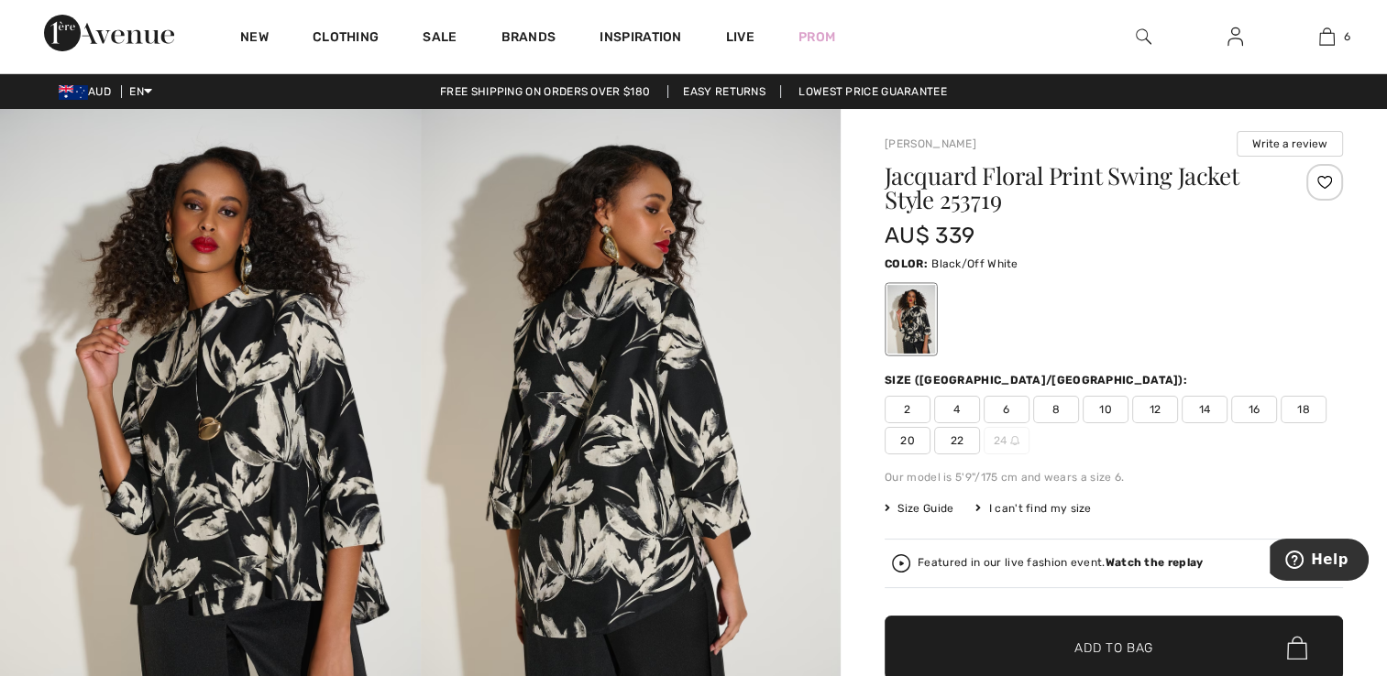
click at [1195, 400] on span "14" at bounding box center [1204, 409] width 46 height 27
click at [1090, 639] on span "Add to Bag" at bounding box center [1113, 648] width 79 height 19
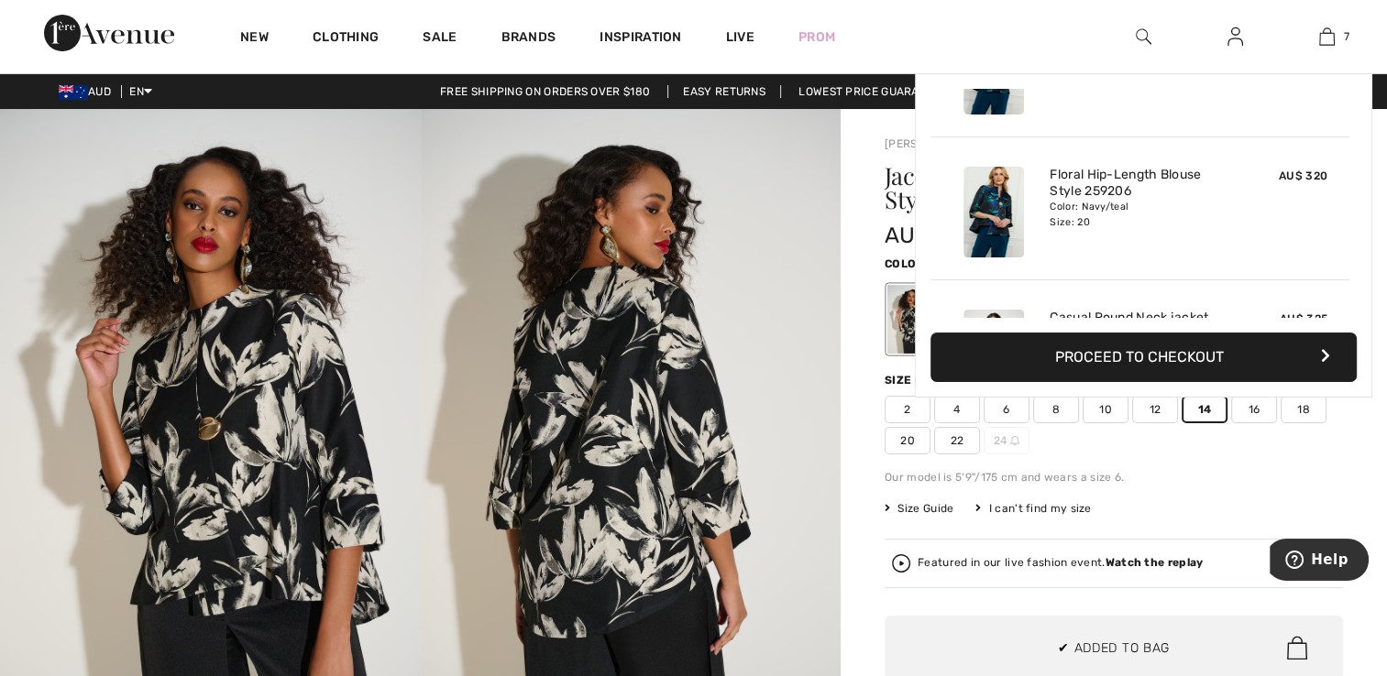
scroll to position [770, 0]
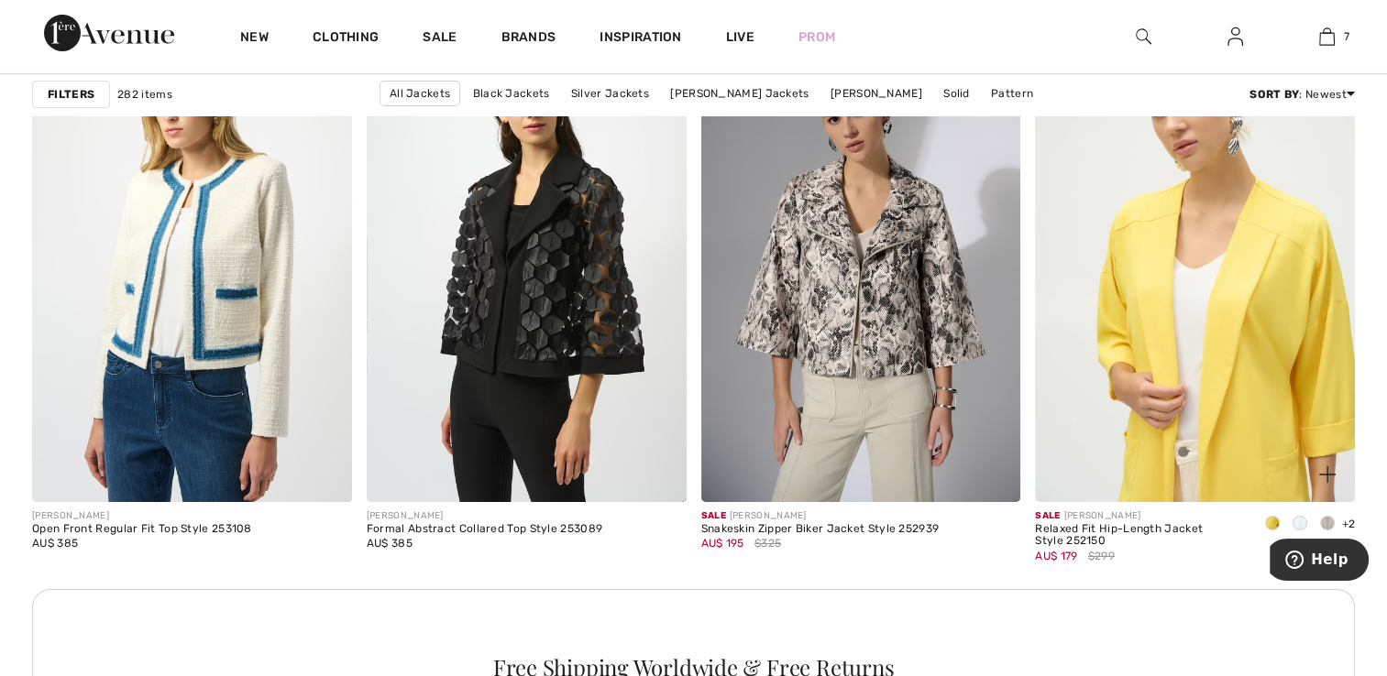
scroll to position [6415, 0]
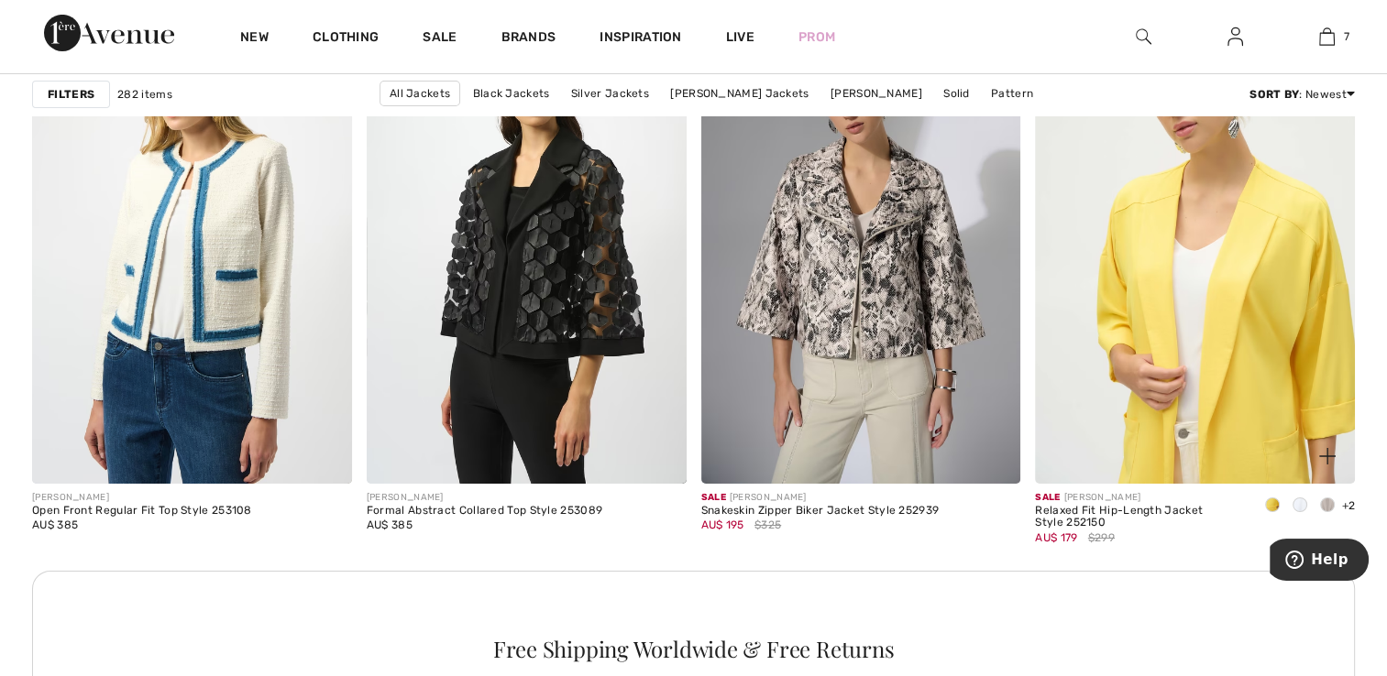
click at [1157, 352] on img at bounding box center [1195, 243] width 320 height 479
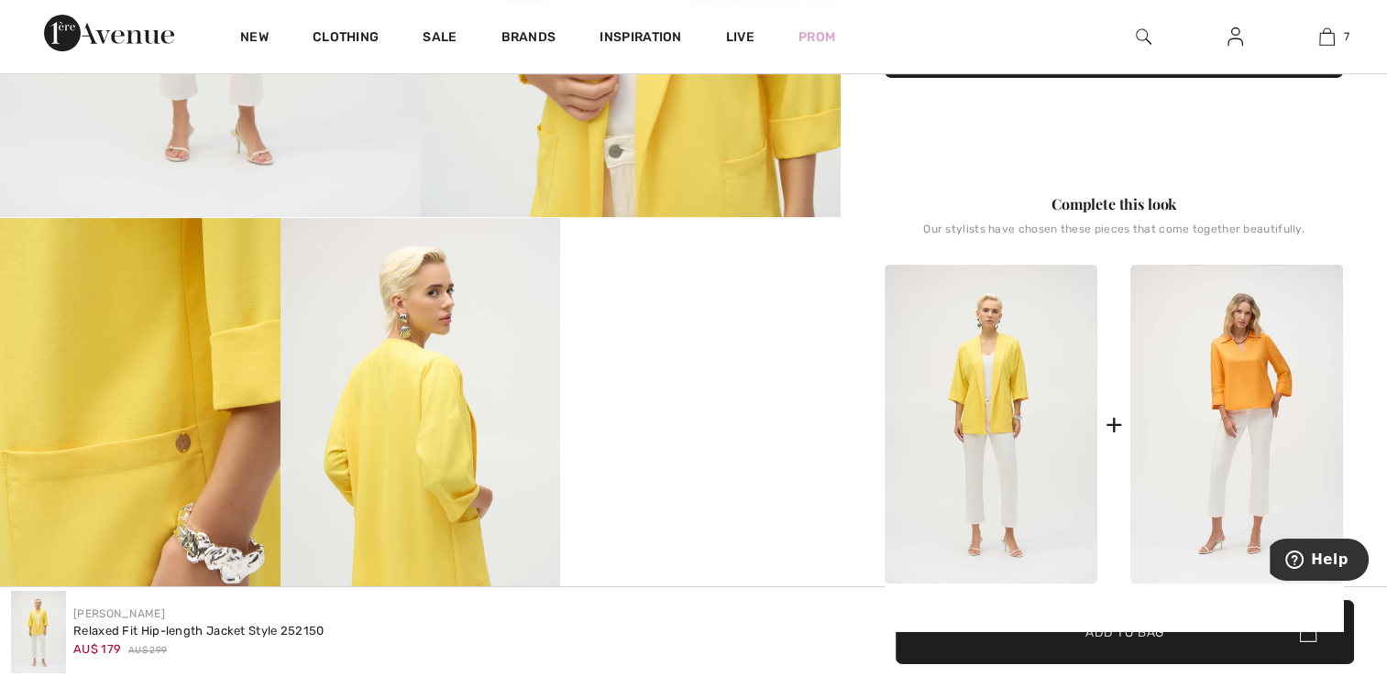
scroll to position [458, 0]
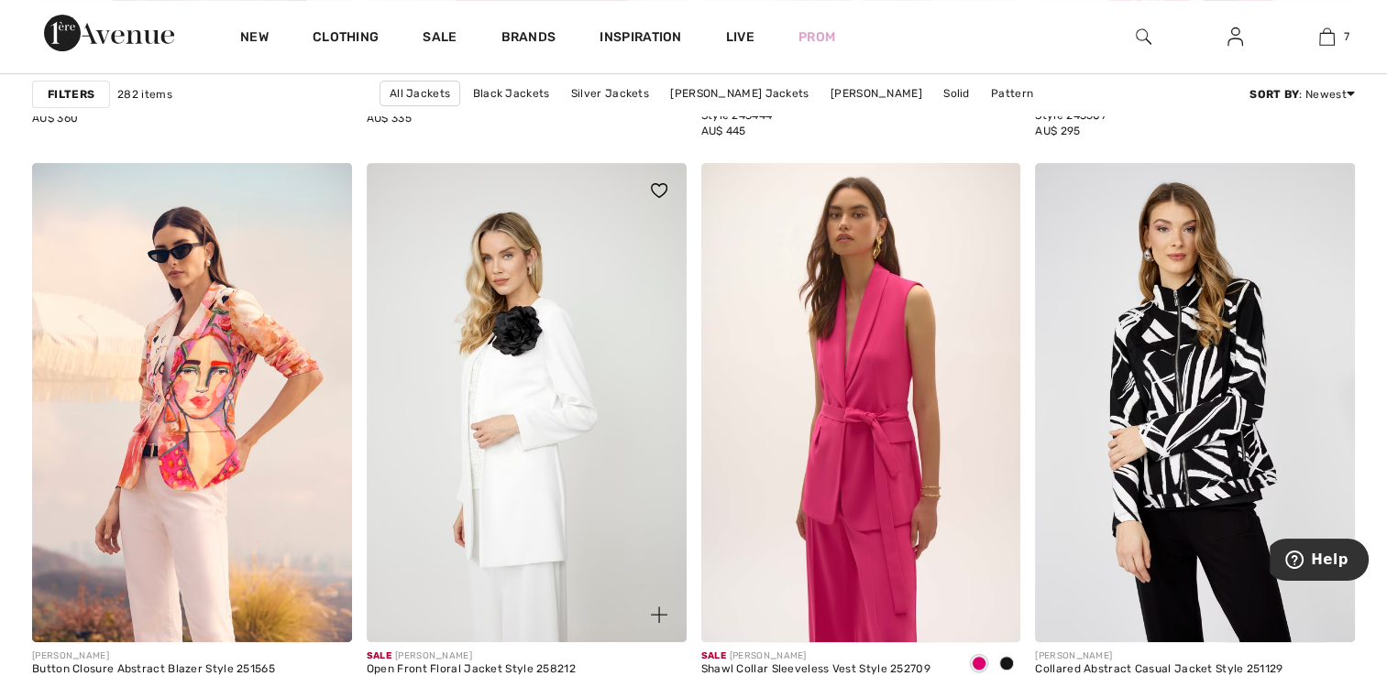
scroll to position [7698, 0]
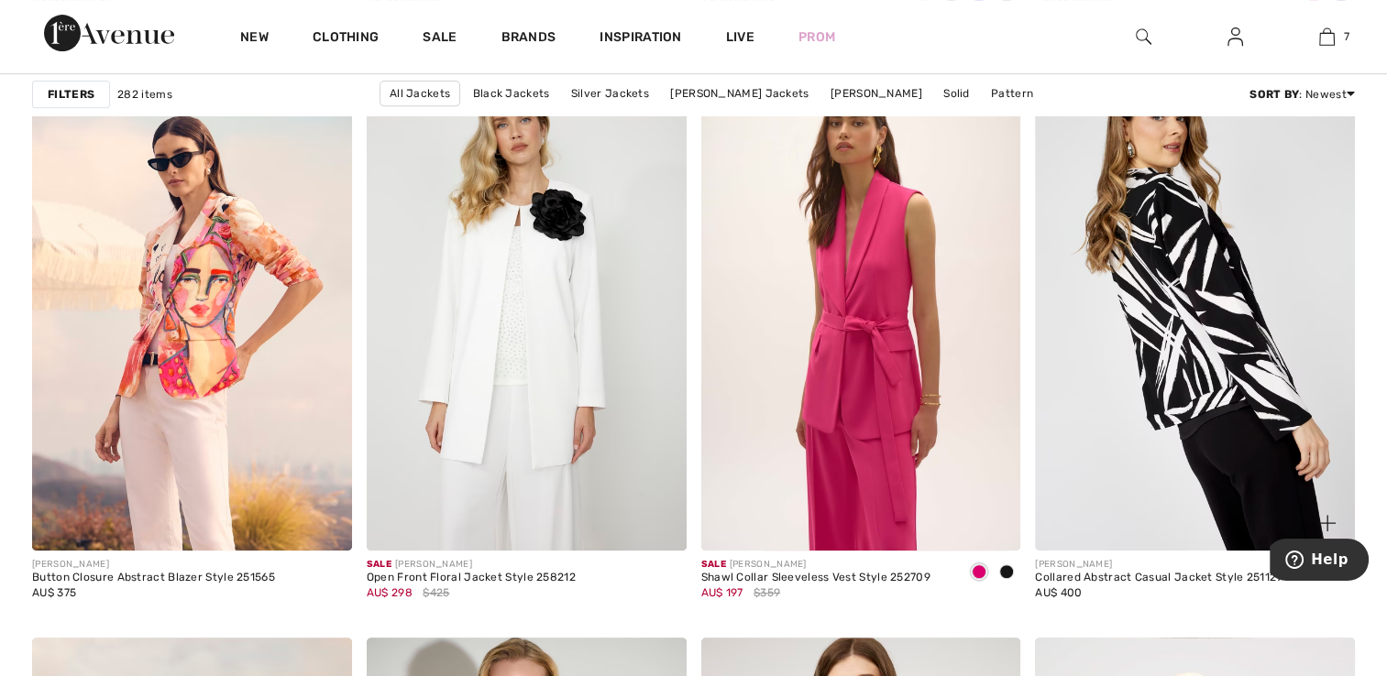
click at [1151, 314] on img at bounding box center [1195, 310] width 320 height 479
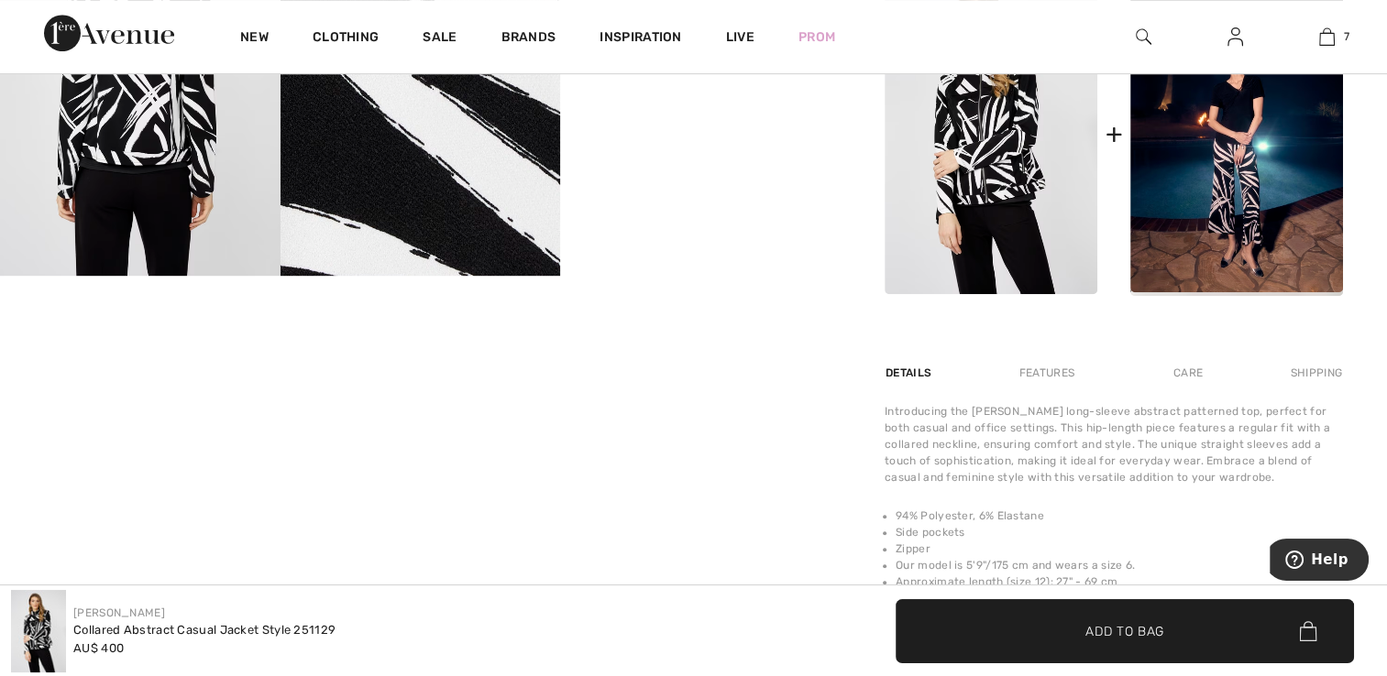
scroll to position [916, 0]
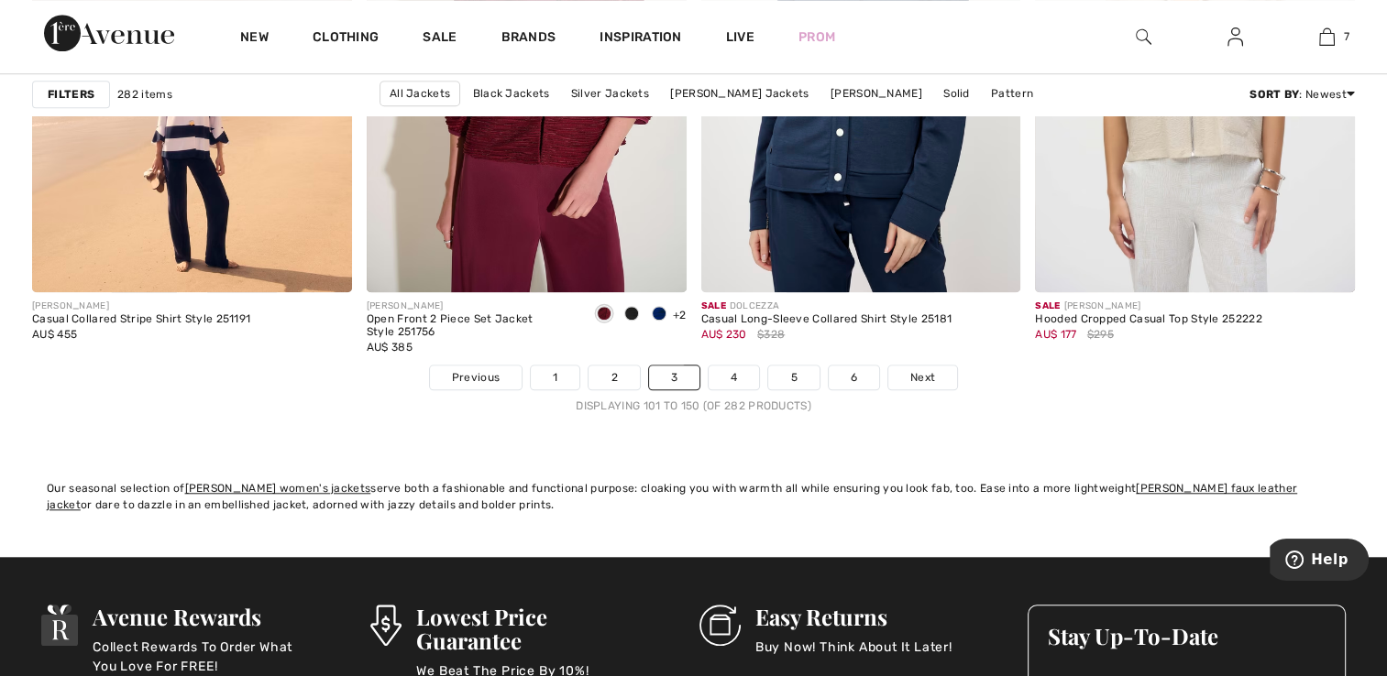
scroll to position [8615, 0]
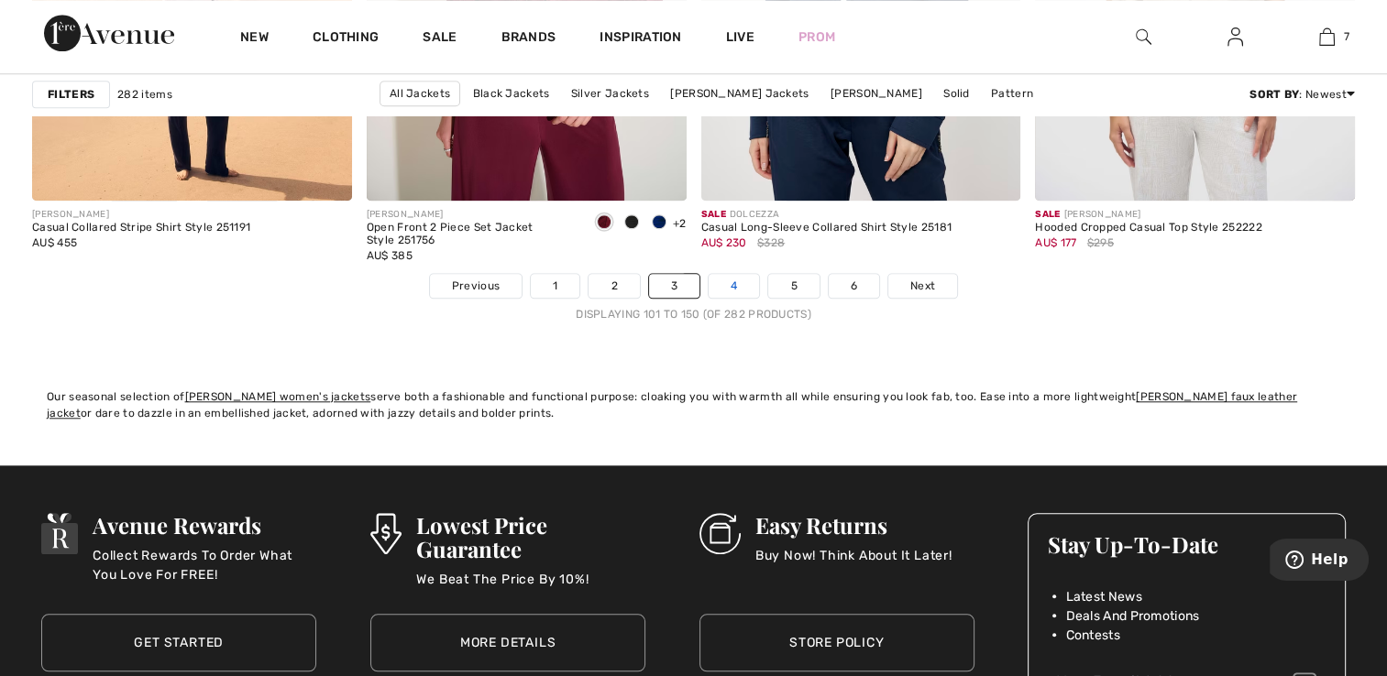
click at [728, 282] on link "4" at bounding box center [733, 286] width 50 height 24
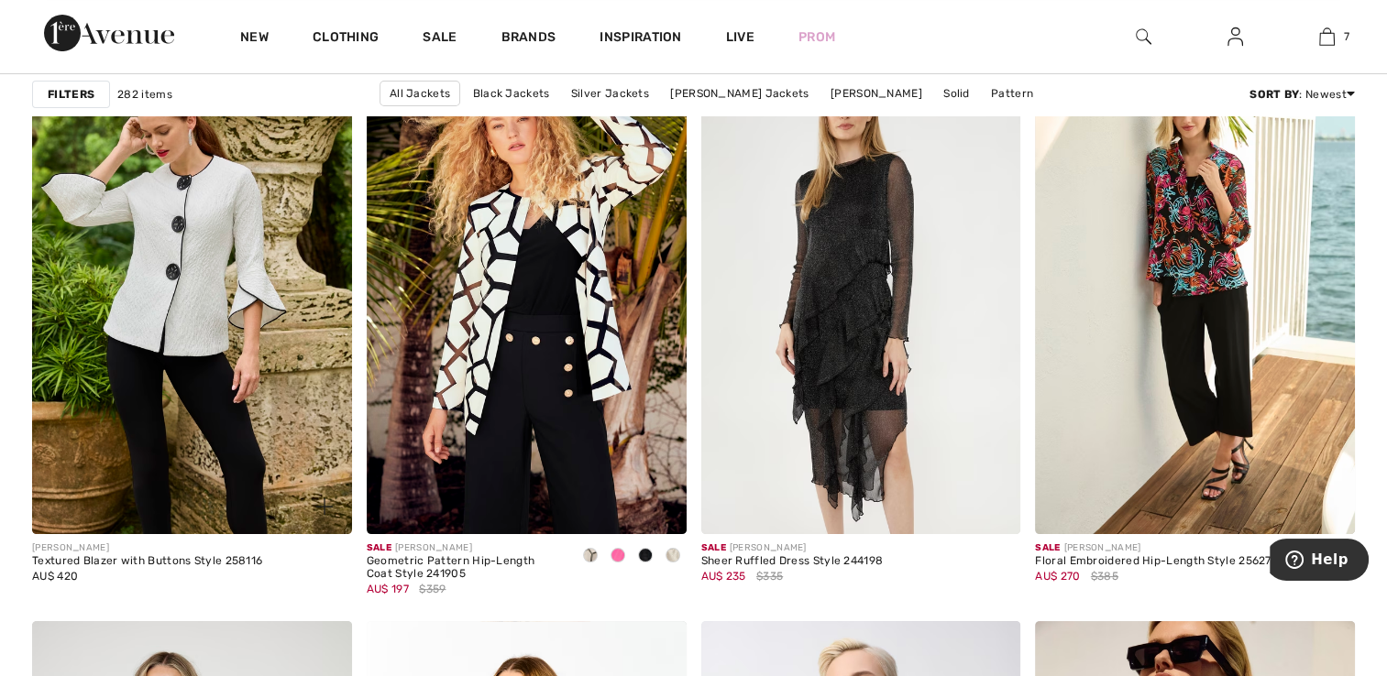
scroll to position [7057, 0]
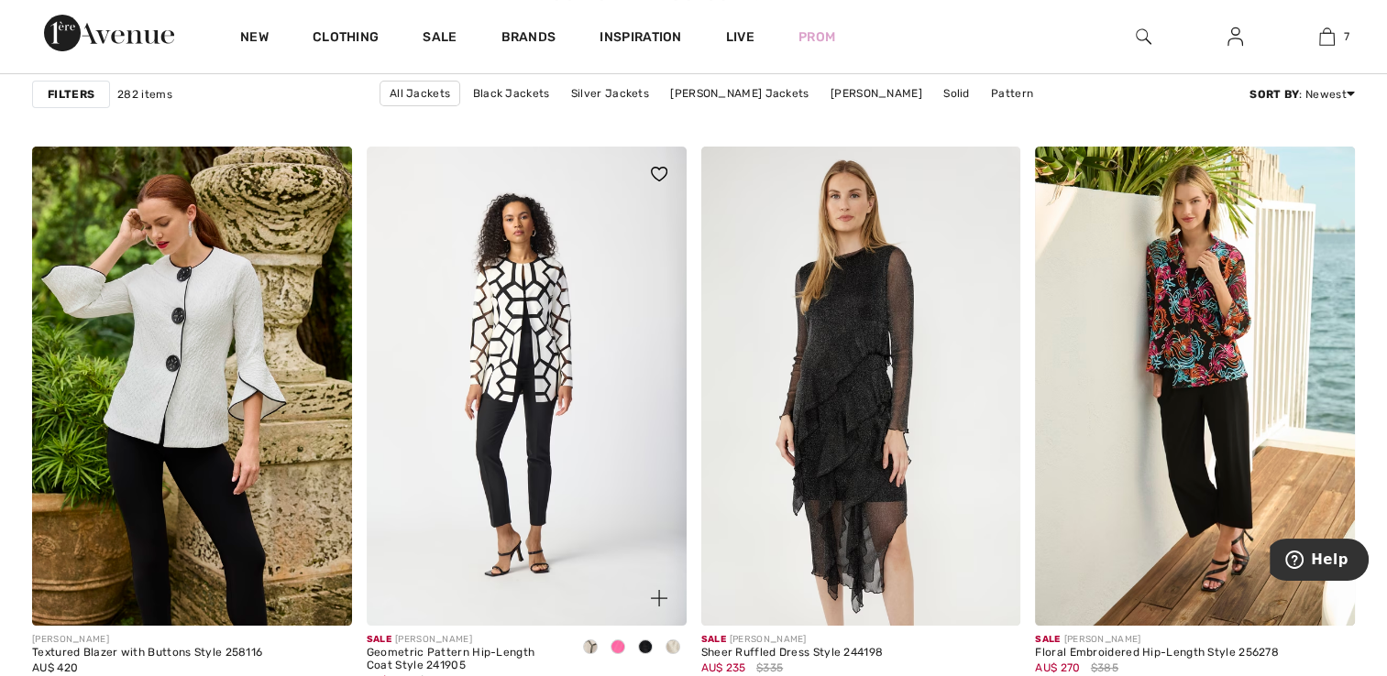
click at [504, 370] on img at bounding box center [527, 386] width 320 height 479
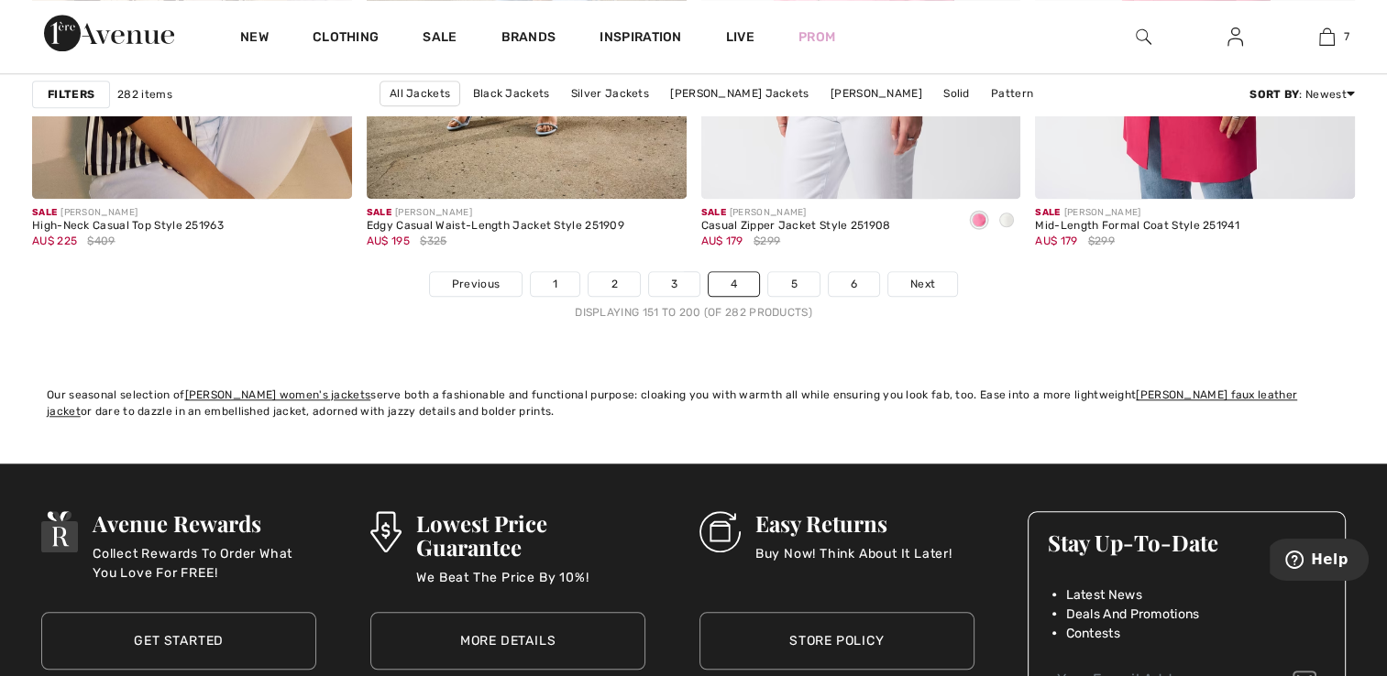
scroll to position [8615, 0]
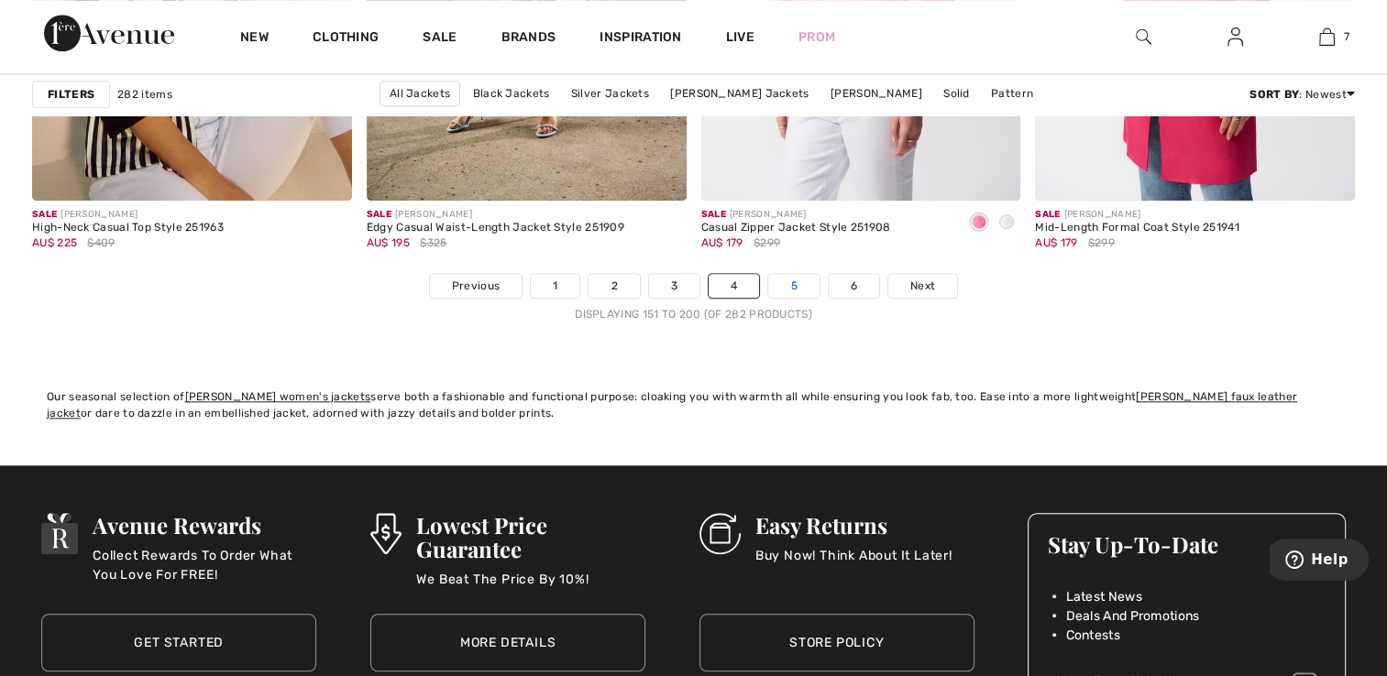
click at [780, 280] on link "5" at bounding box center [793, 286] width 50 height 24
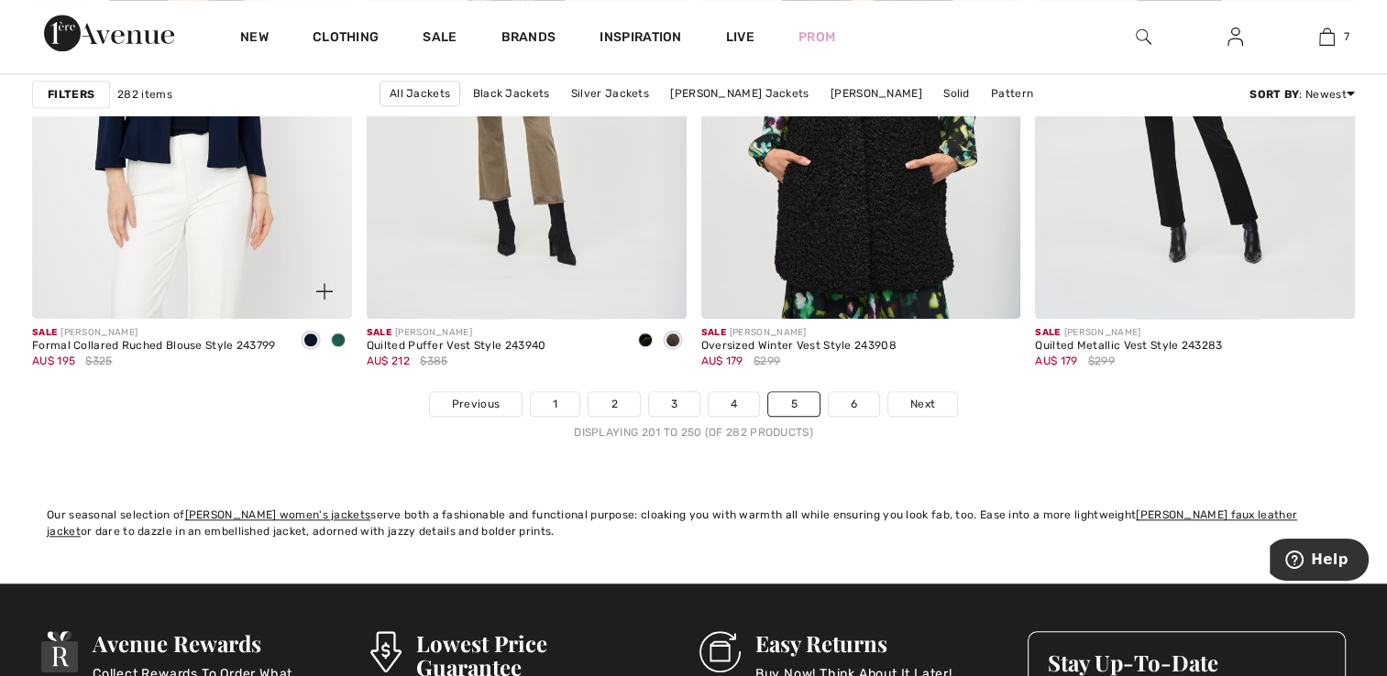
scroll to position [8523, 0]
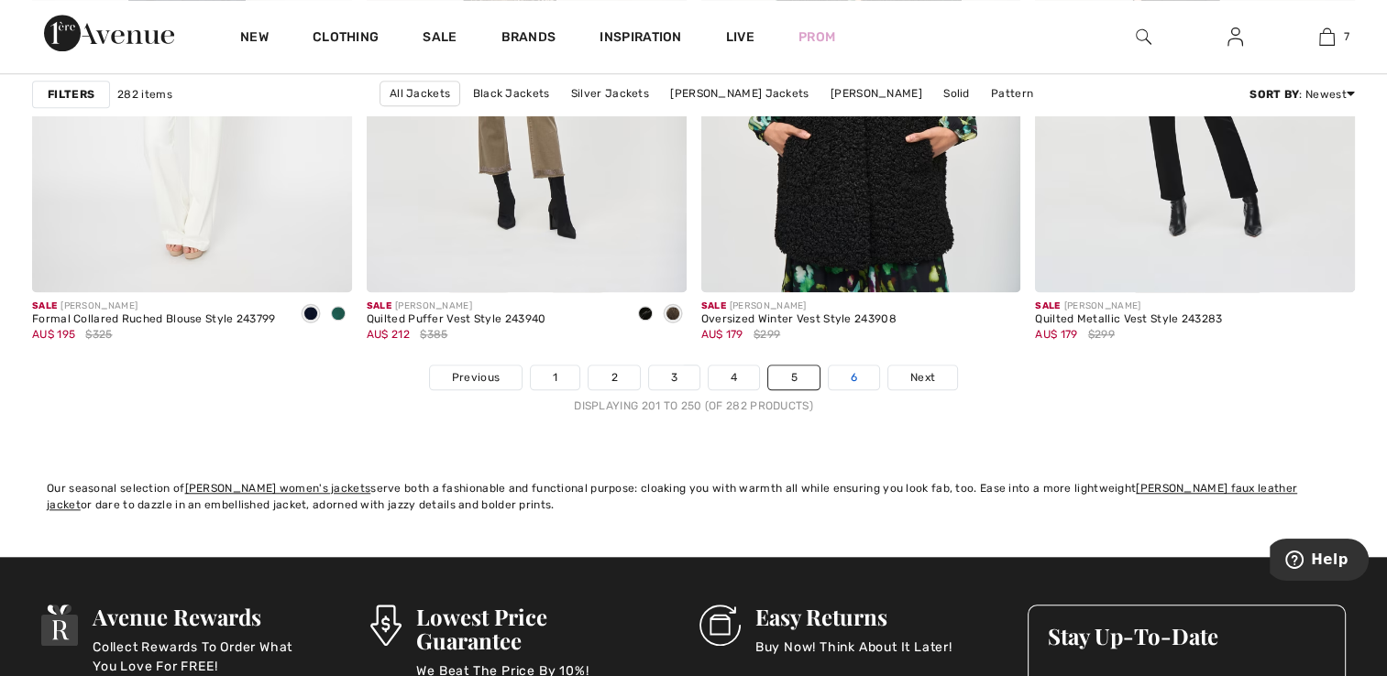
click at [847, 375] on link "6" at bounding box center [853, 378] width 50 height 24
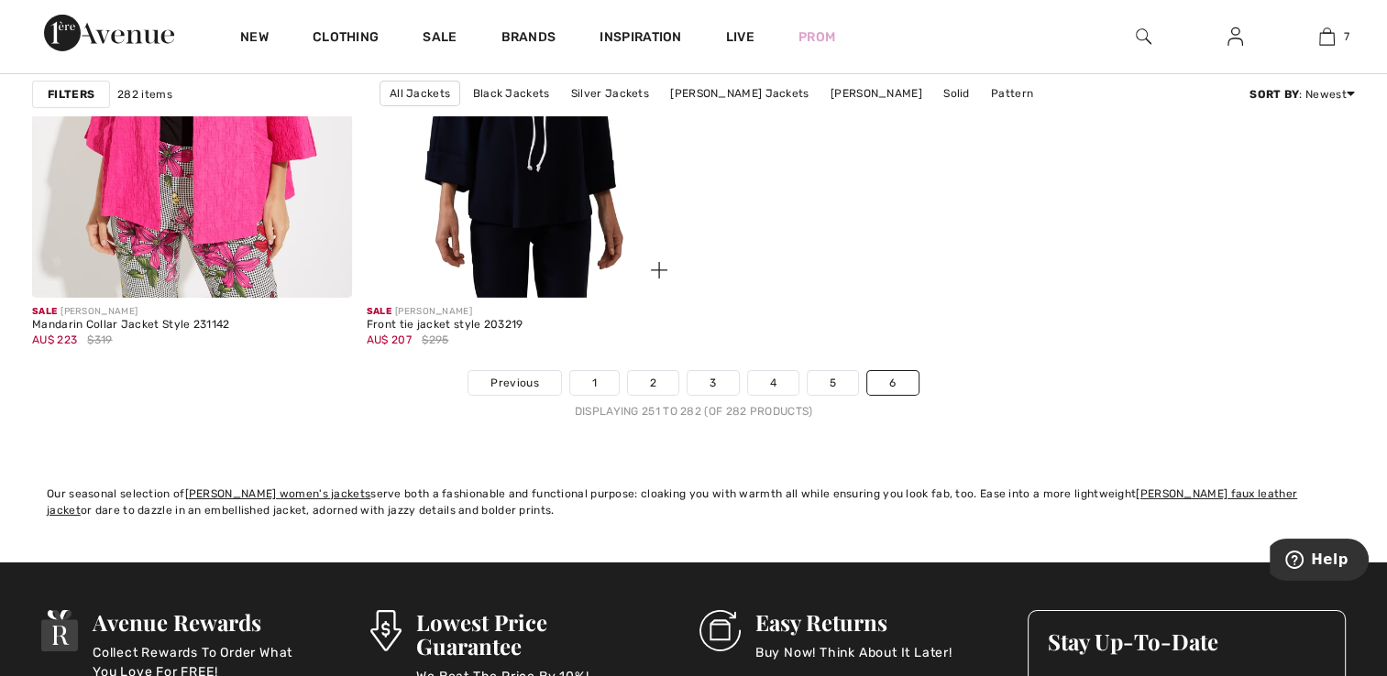
scroll to position [6049, 0]
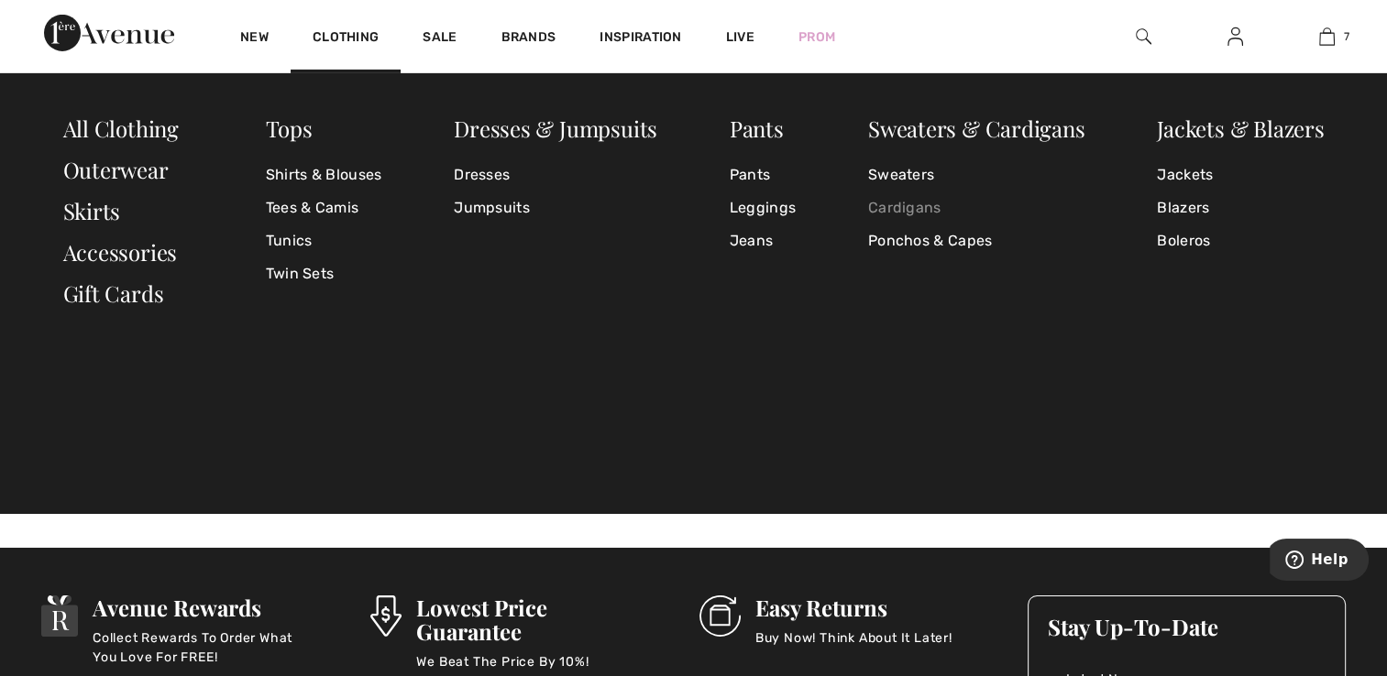
click at [887, 211] on link "Cardigans" at bounding box center [976, 208] width 217 height 33
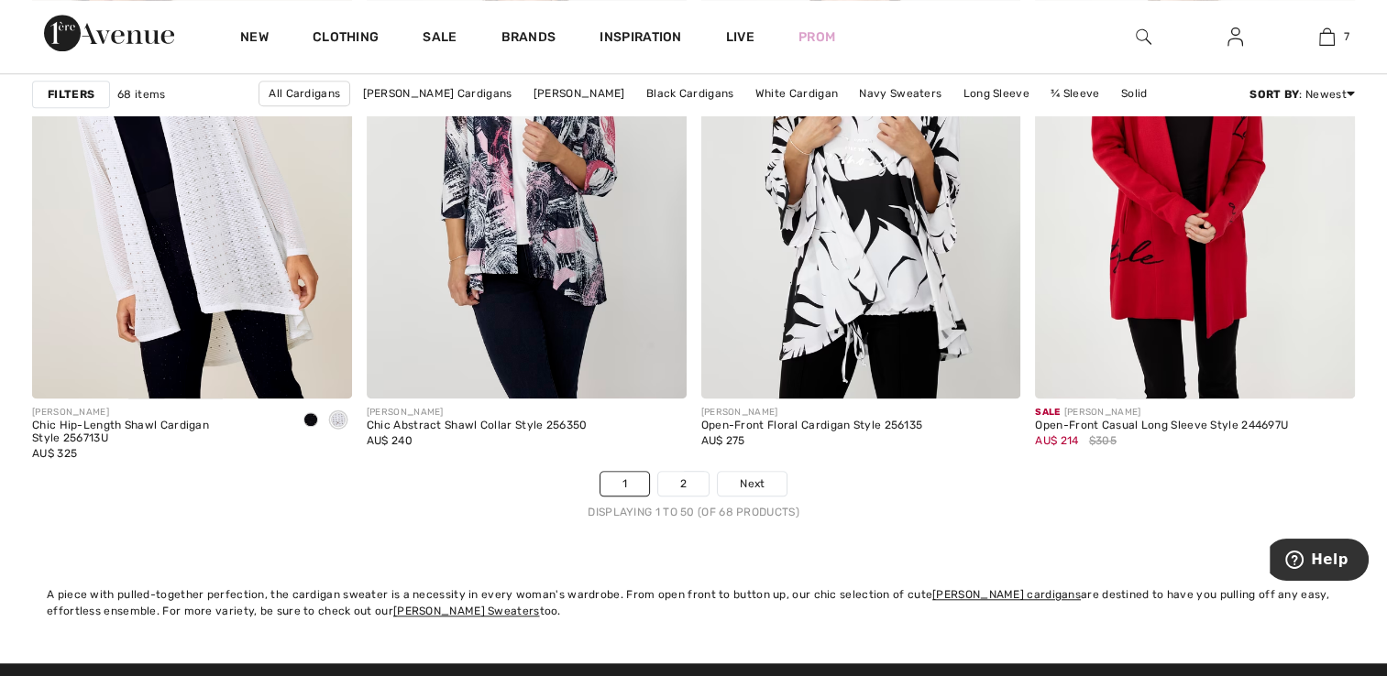
scroll to position [8431, 0]
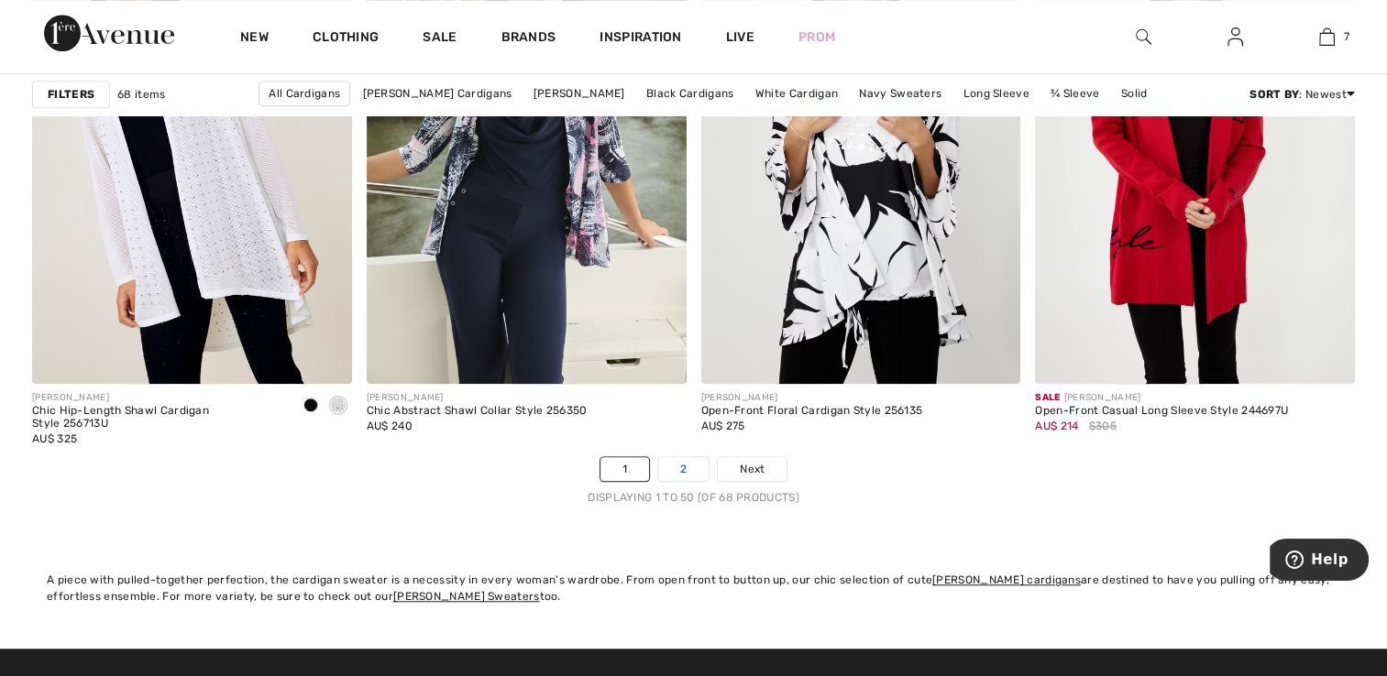
click at [682, 464] on link "2" at bounding box center [683, 469] width 50 height 24
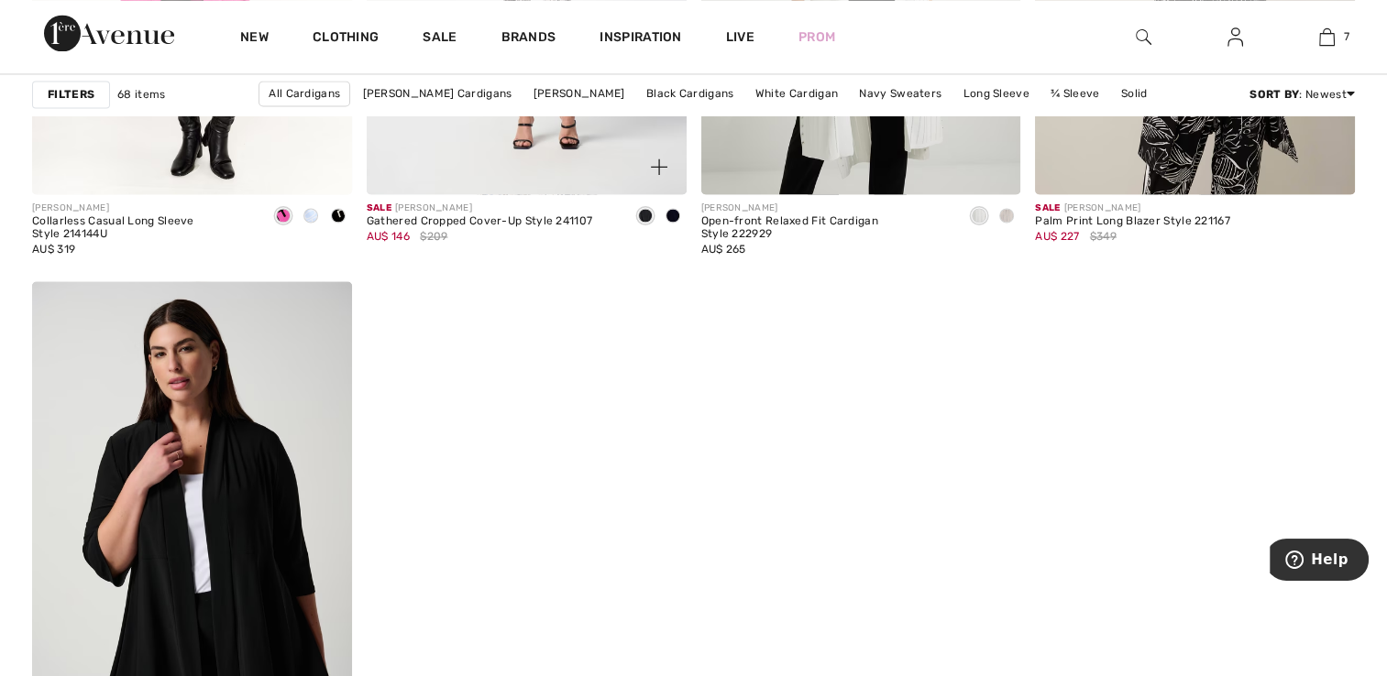
scroll to position [3024, 0]
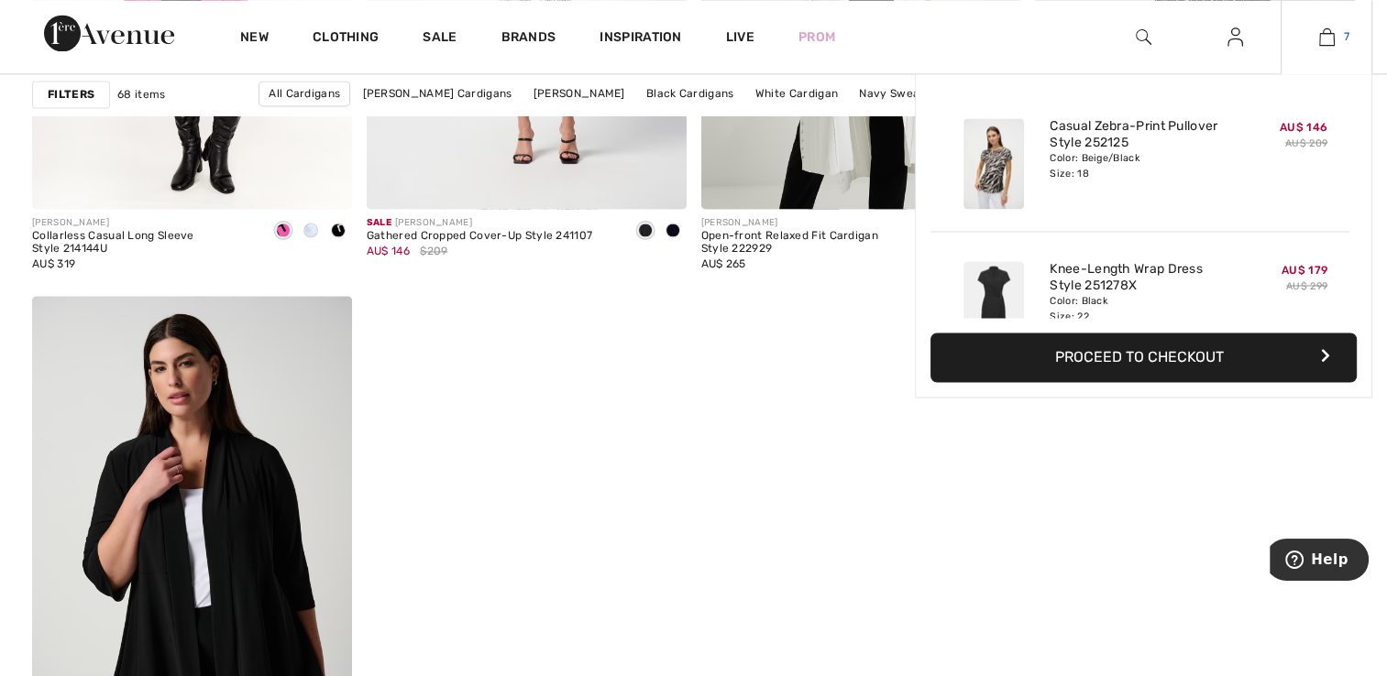
click at [1316, 29] on link "7" at bounding box center [1326, 37] width 90 height 22
